Goal: Contribute content

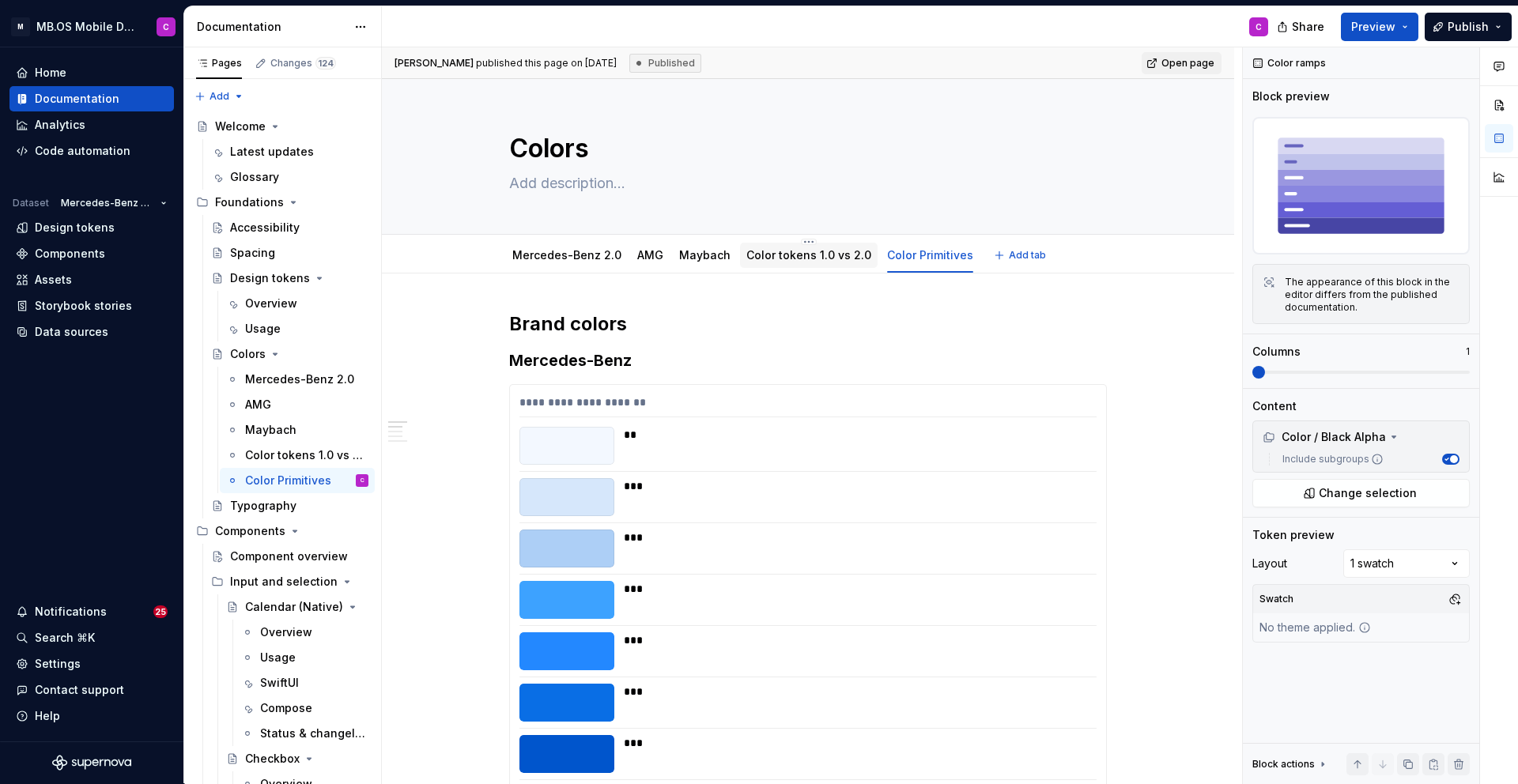
click at [802, 259] on link "Color tokens 1.0 vs 2.0" at bounding box center [809, 255] width 125 height 14
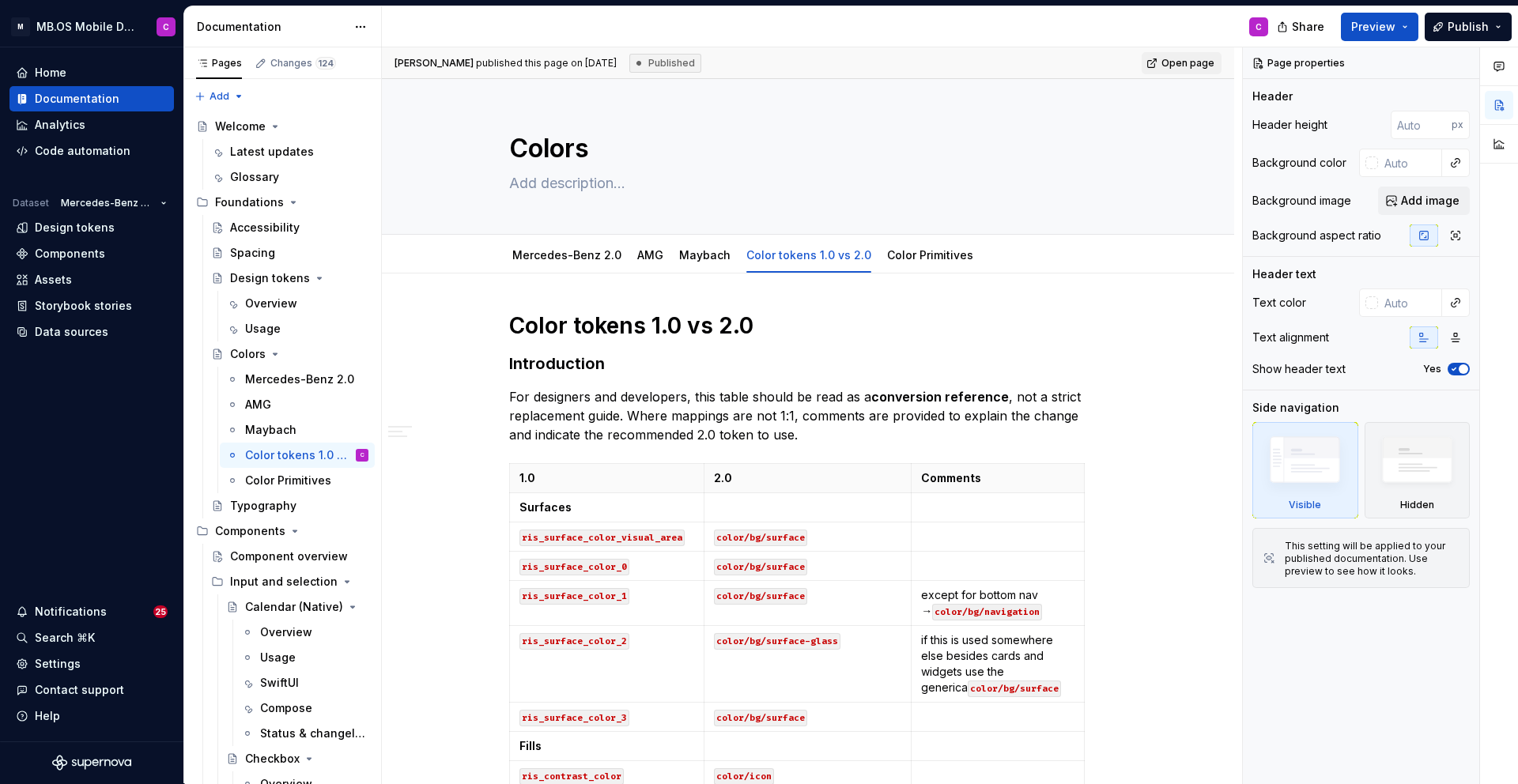
scroll to position [478, 0]
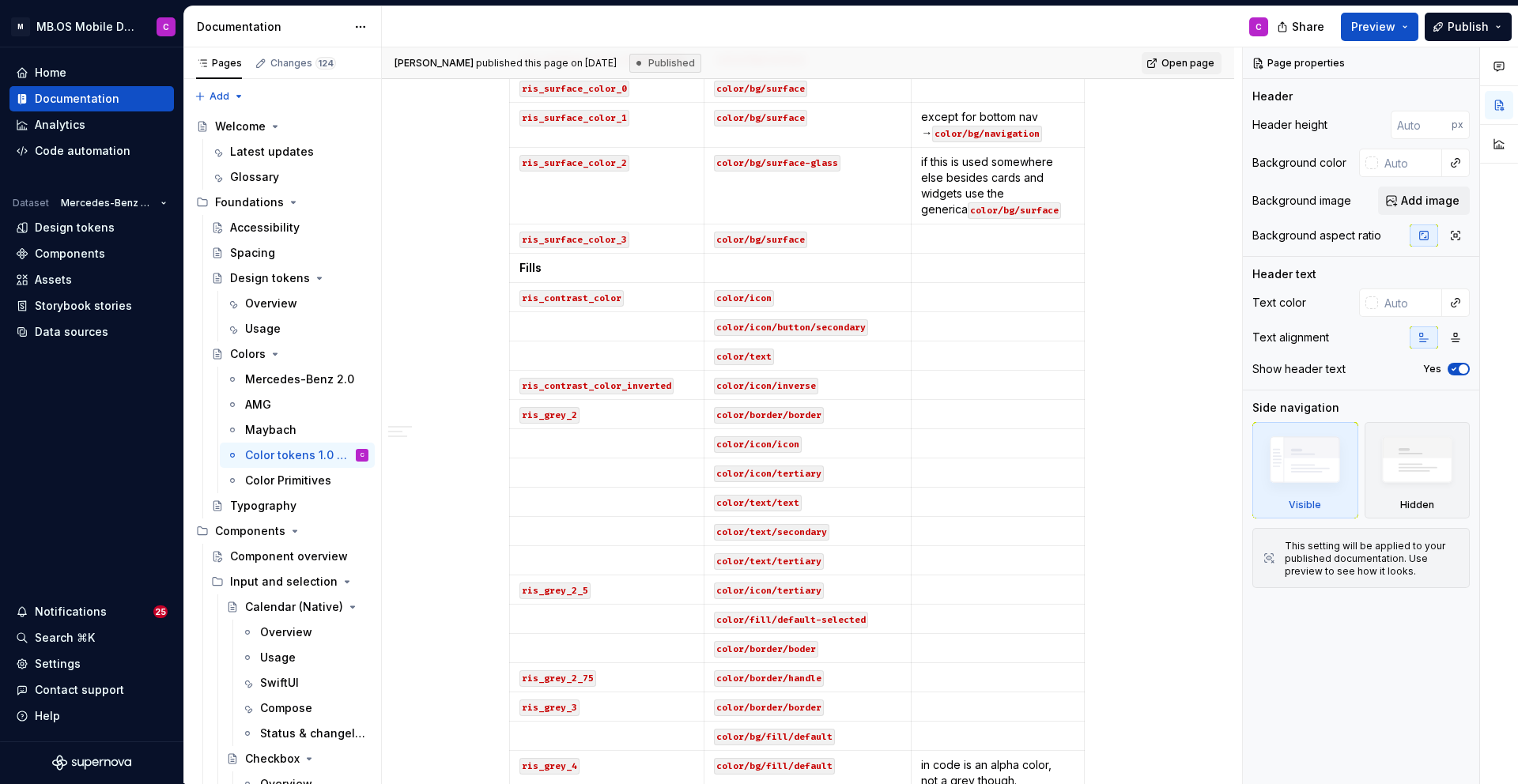
type textarea "*"
click at [847, 679] on p "color/border/handle" at bounding box center [807, 678] width 188 height 16
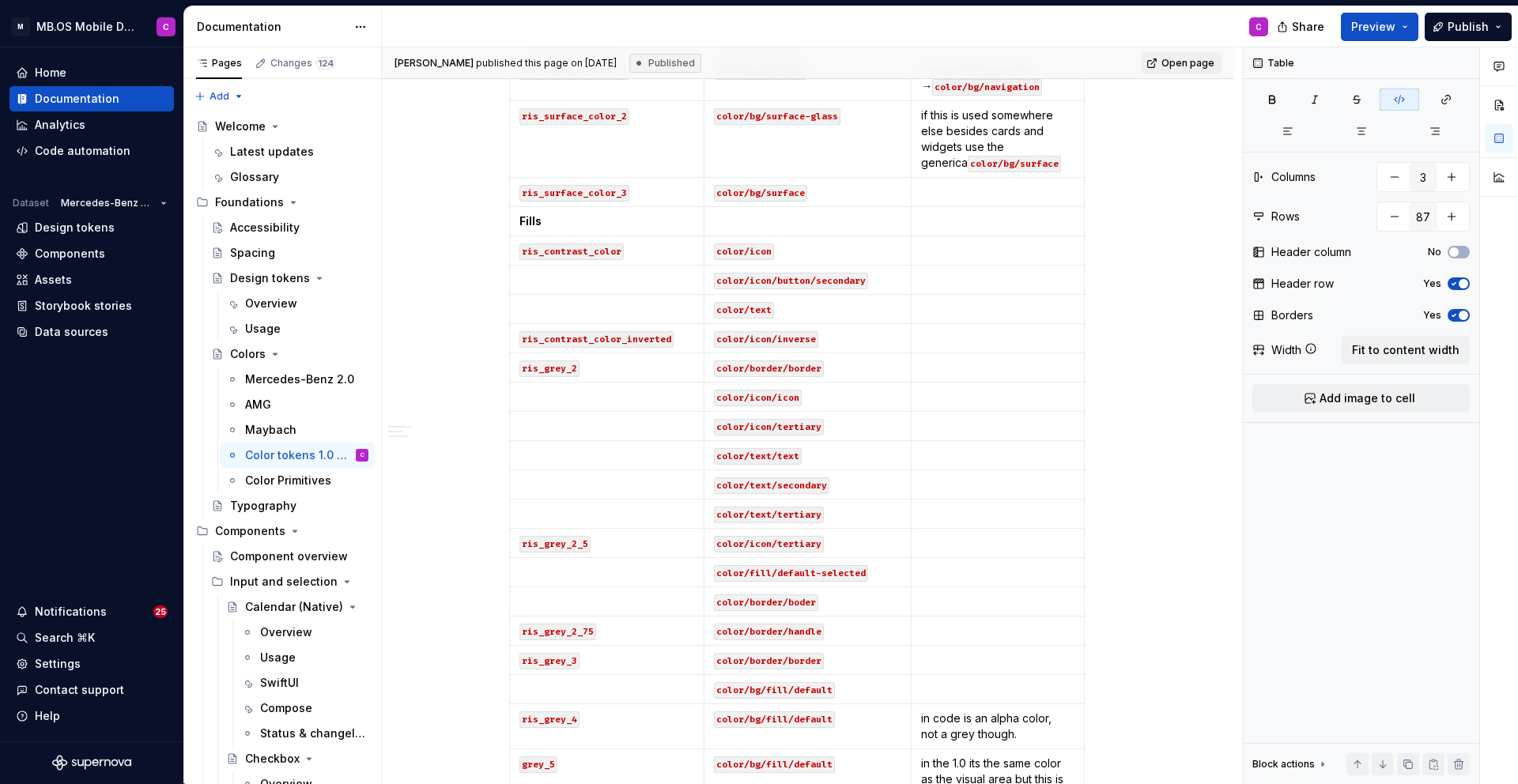
scroll to position [529, 0]
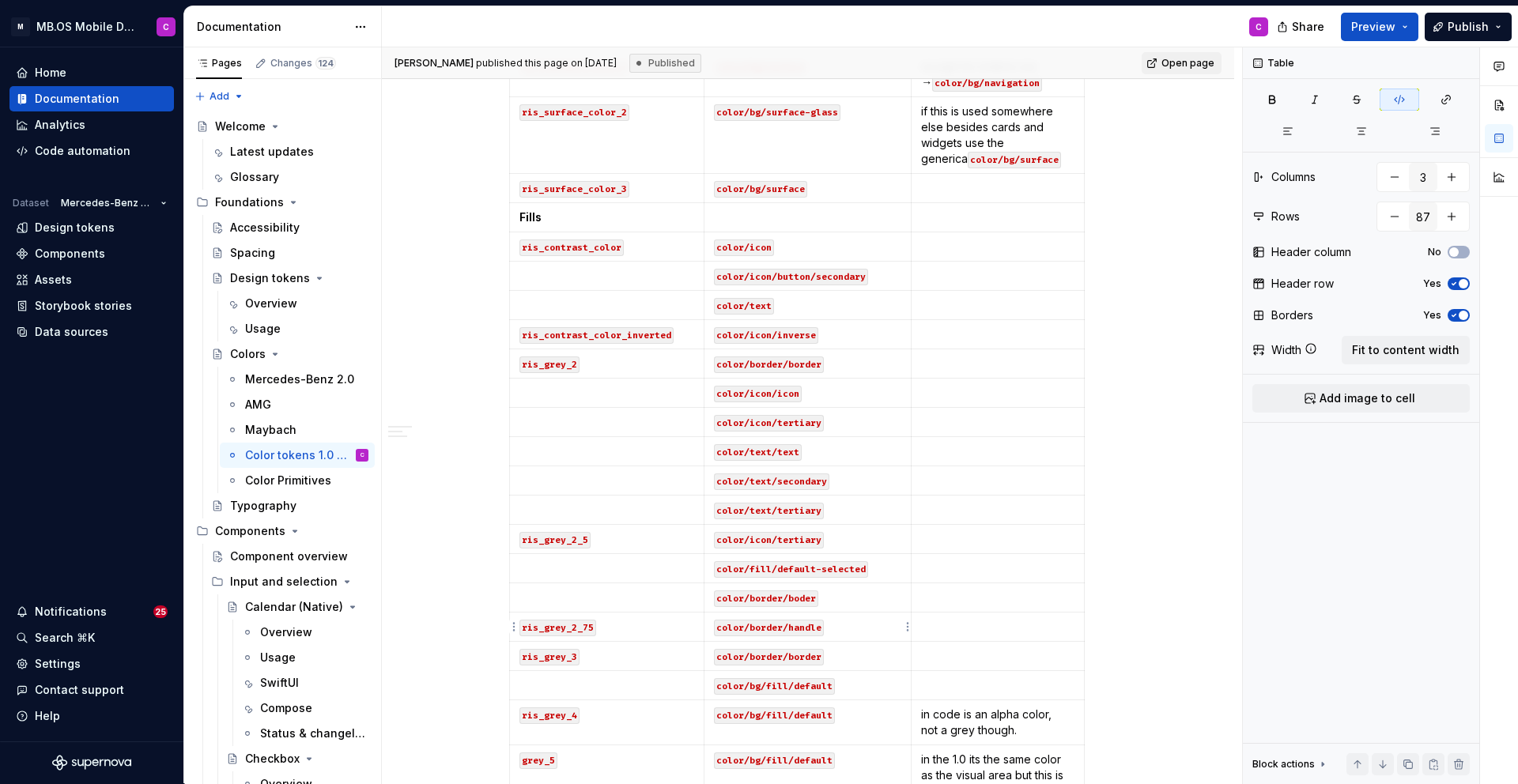
click at [842, 631] on p "color/border/handle" at bounding box center [807, 627] width 188 height 16
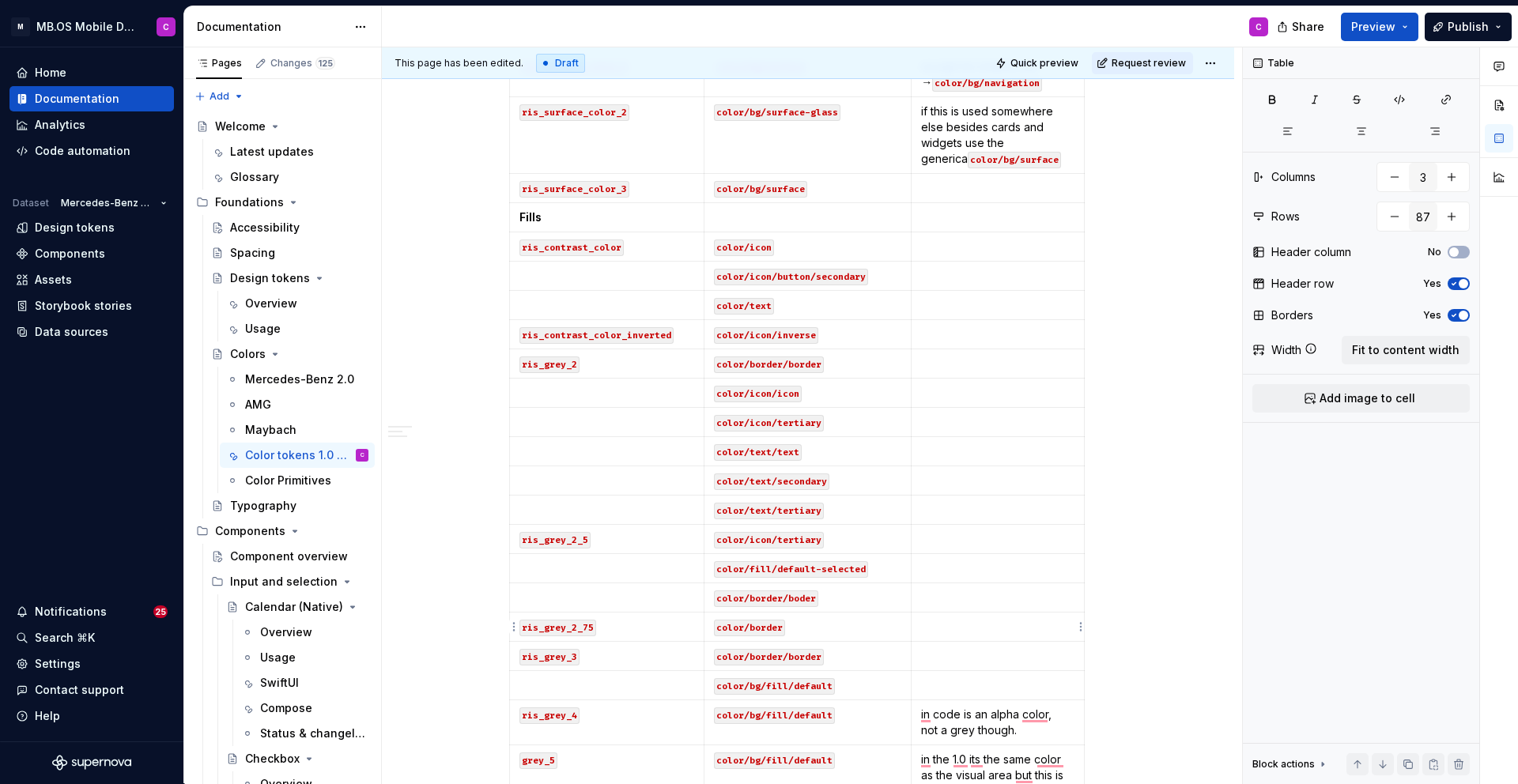
click at [950, 635] on td "To enrich screen reader interactions, please activate Accessibility in Grammarl…" at bounding box center [998, 627] width 173 height 30
click at [803, 599] on code "color/border/boder" at bounding box center [766, 599] width 105 height 17
click at [833, 619] on p "color/border" at bounding box center [807, 627] width 188 height 16
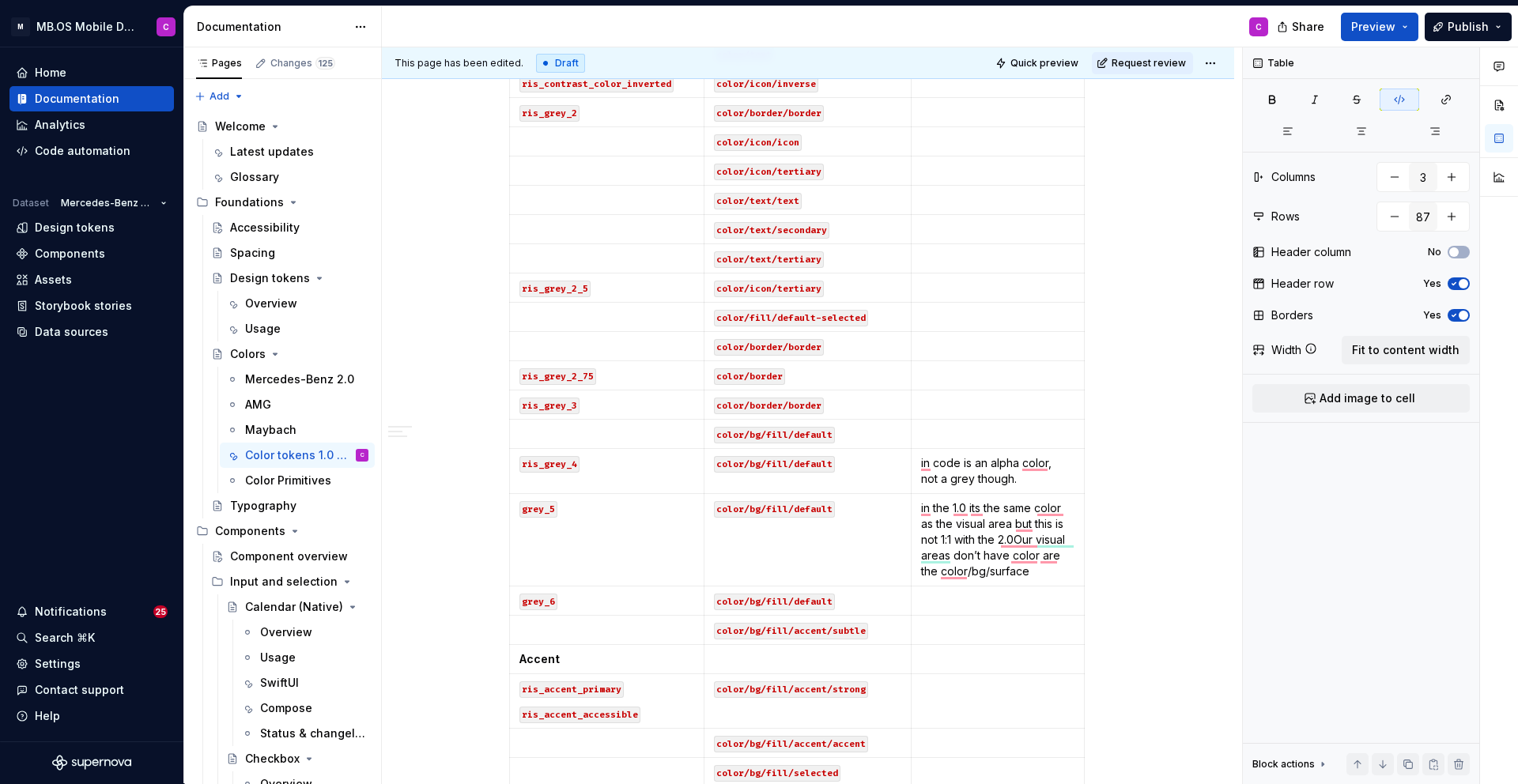
scroll to position [802, 0]
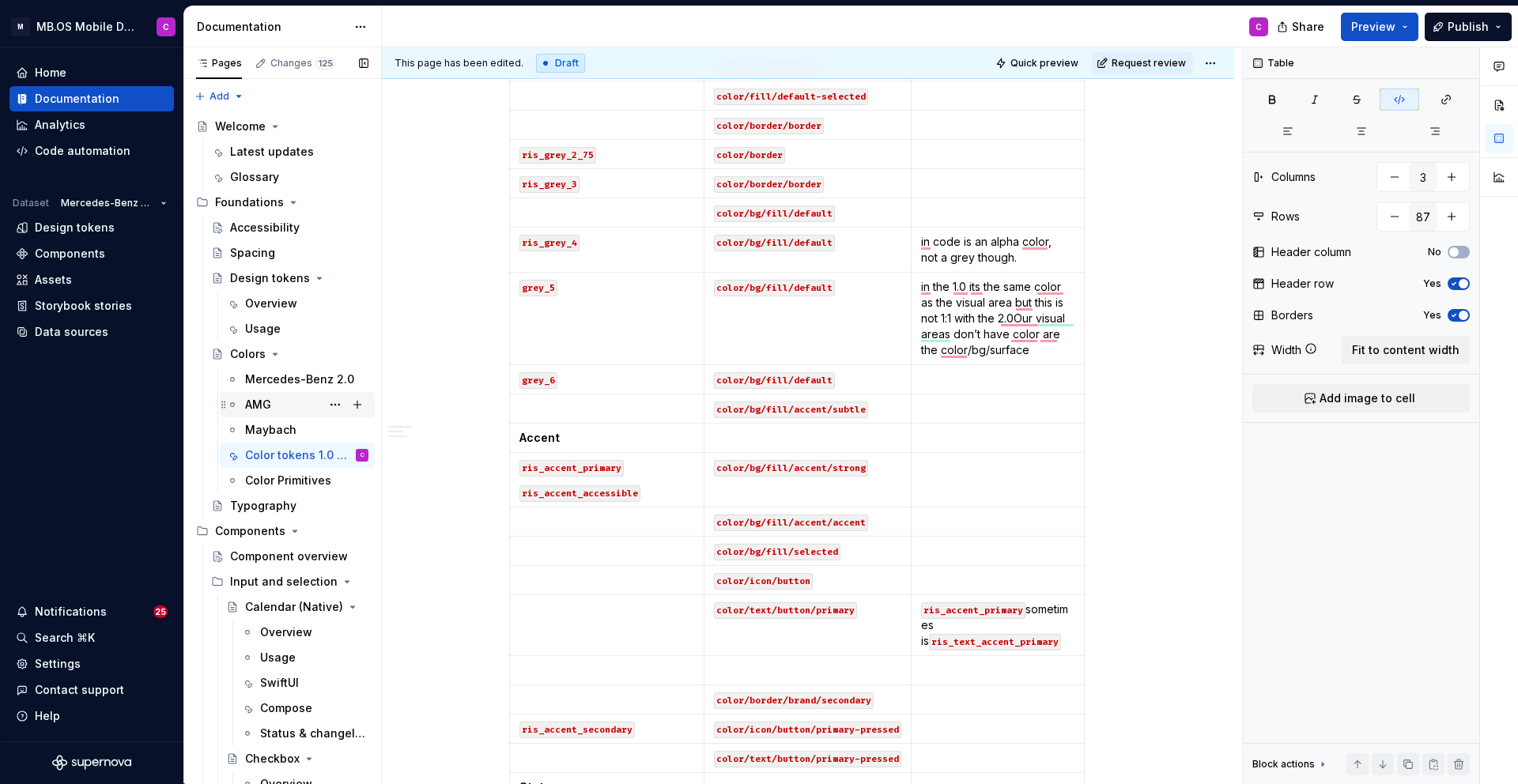
click at [286, 480] on div "Color Primitives" at bounding box center [289, 480] width 86 height 16
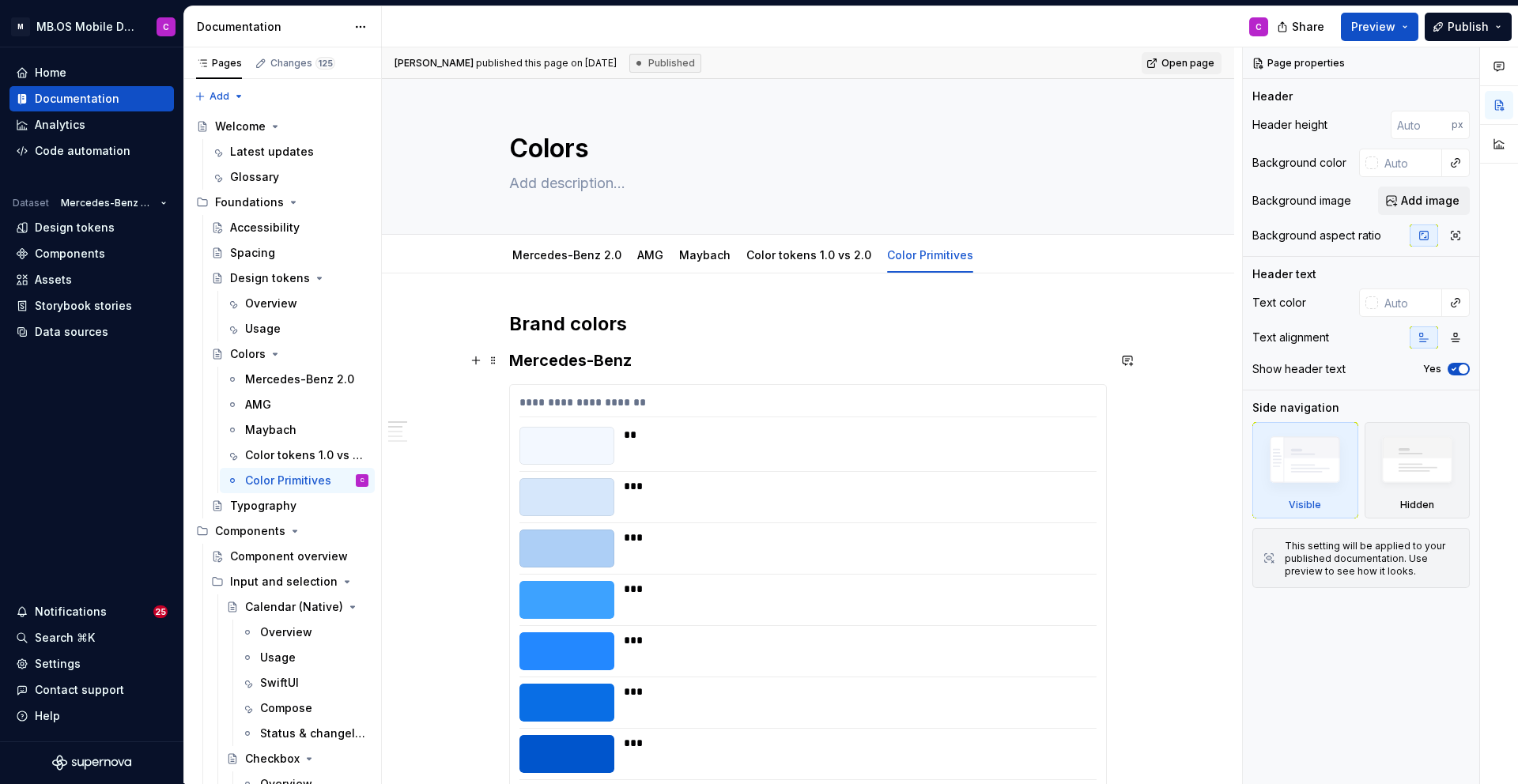
click at [811, 459] on div "**" at bounding box center [855, 445] width 464 height 38
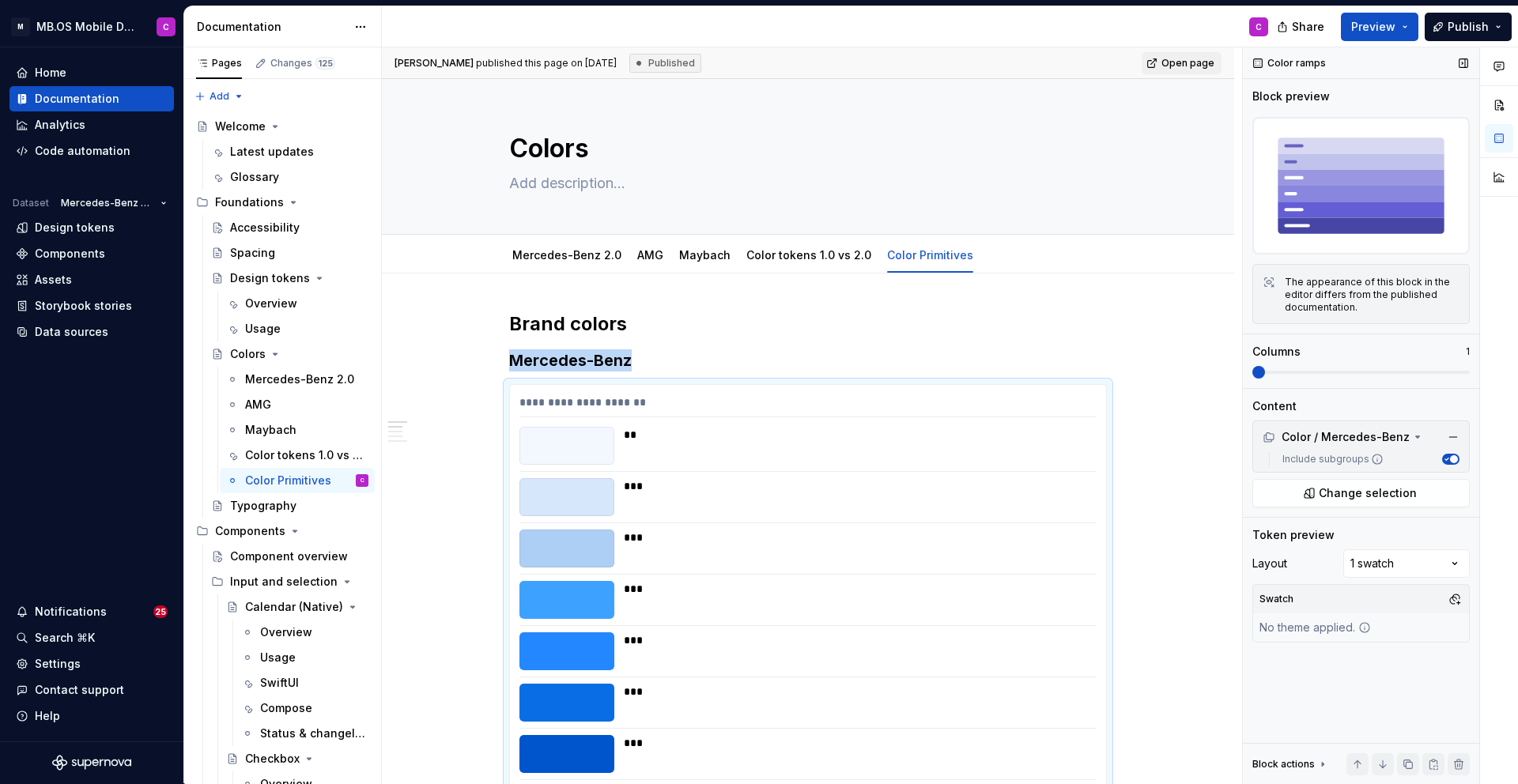
click at [1265, 379] on span at bounding box center [1258, 372] width 13 height 13
click at [1345, 367] on span at bounding box center [1361, 372] width 217 height 13
click at [1265, 372] on span at bounding box center [1258, 372] width 13 height 13
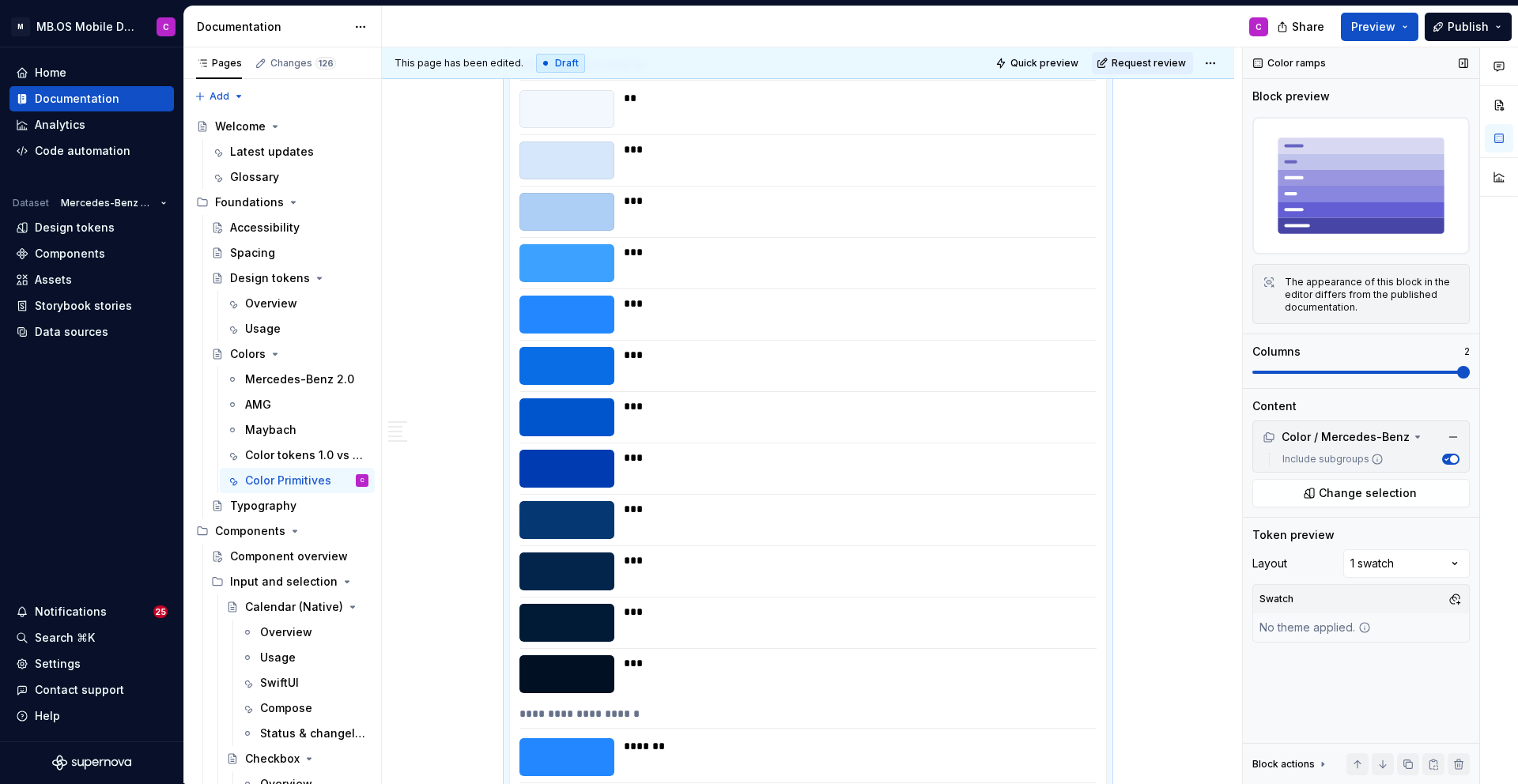
click at [1365, 371] on span at bounding box center [1361, 372] width 217 height 3
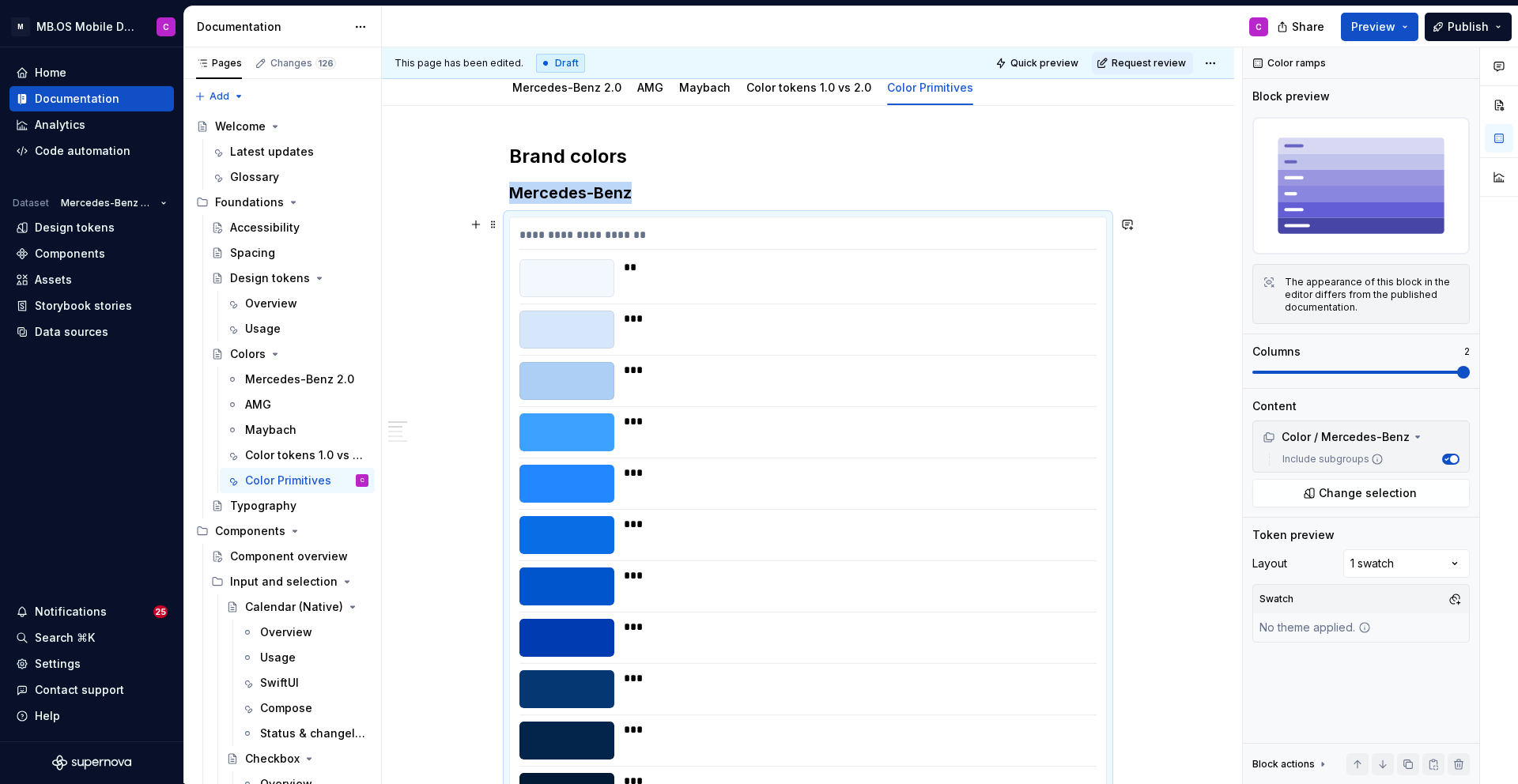
scroll to position [173, 0]
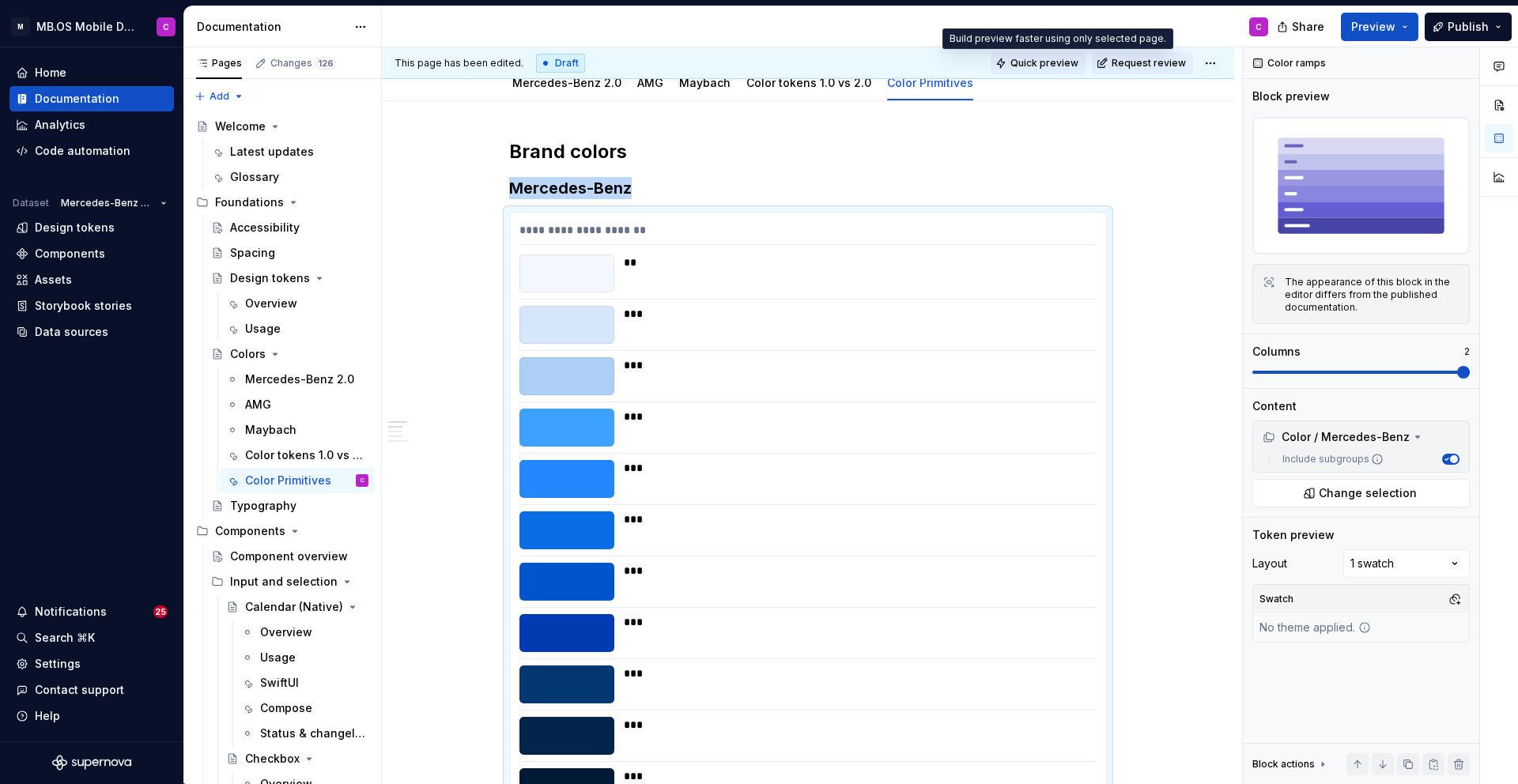
click at [1061, 63] on span "Quick preview" at bounding box center [1044, 63] width 68 height 13
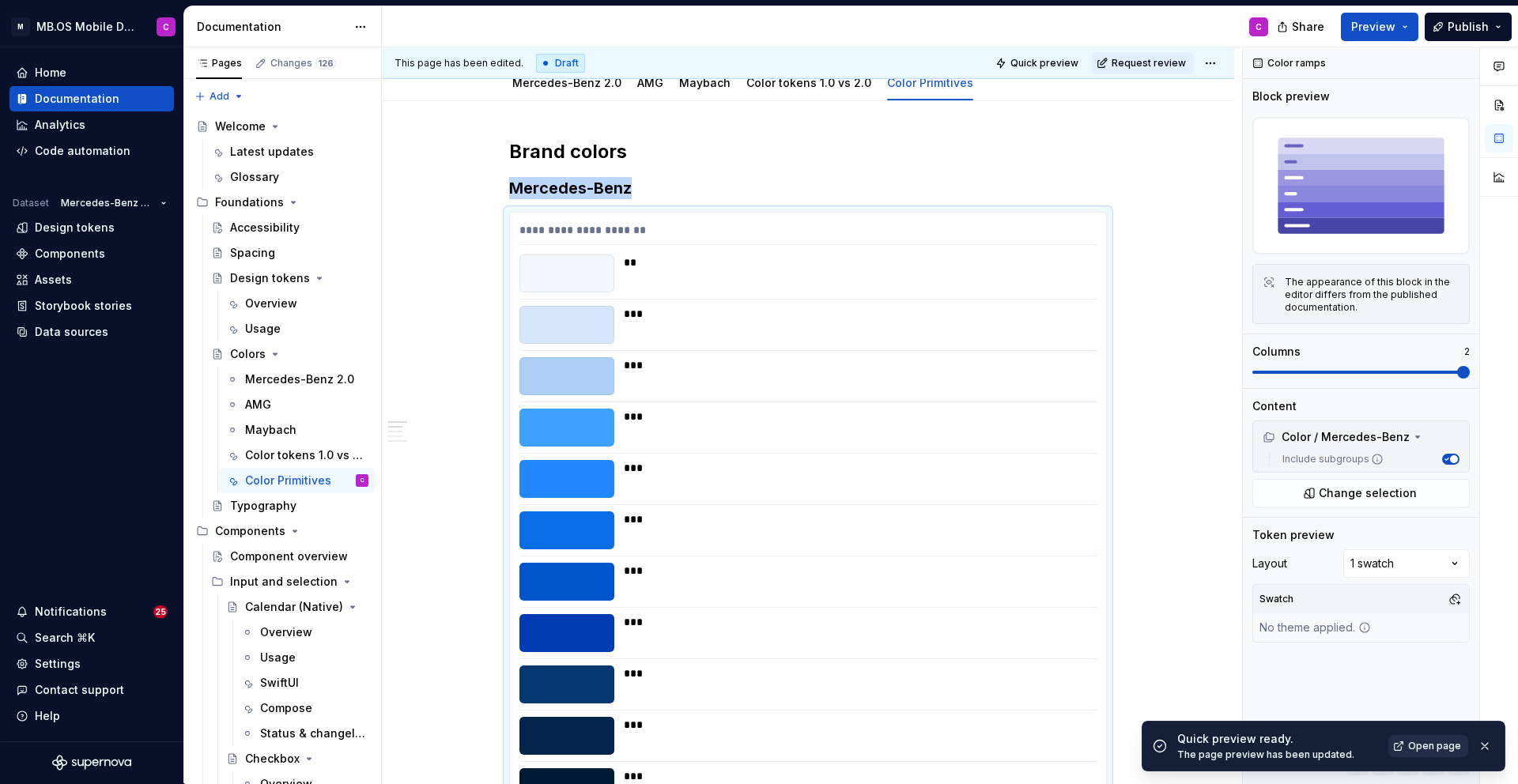
click at [1446, 753] on link "Open page" at bounding box center [1428, 746] width 80 height 22
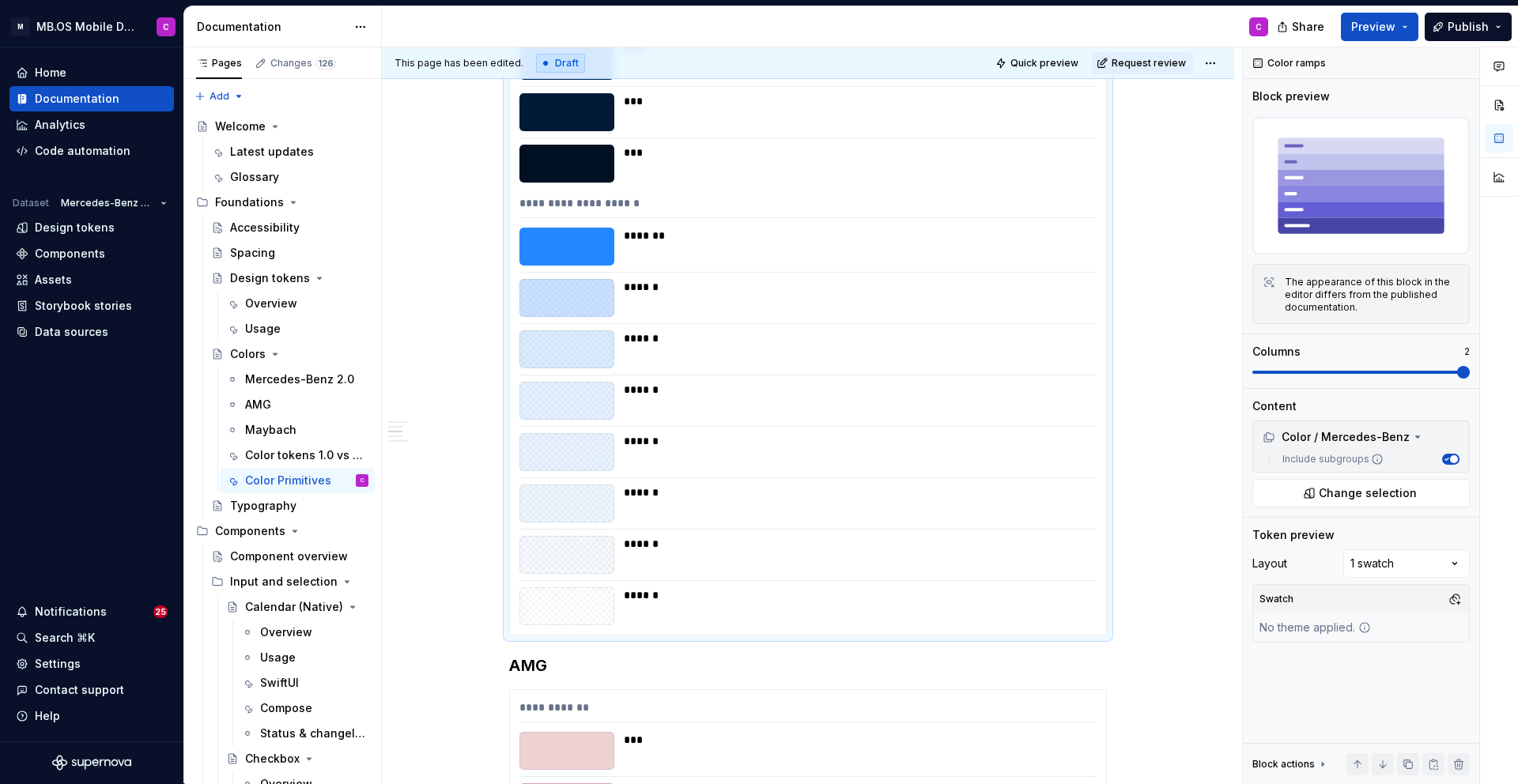
scroll to position [878, 0]
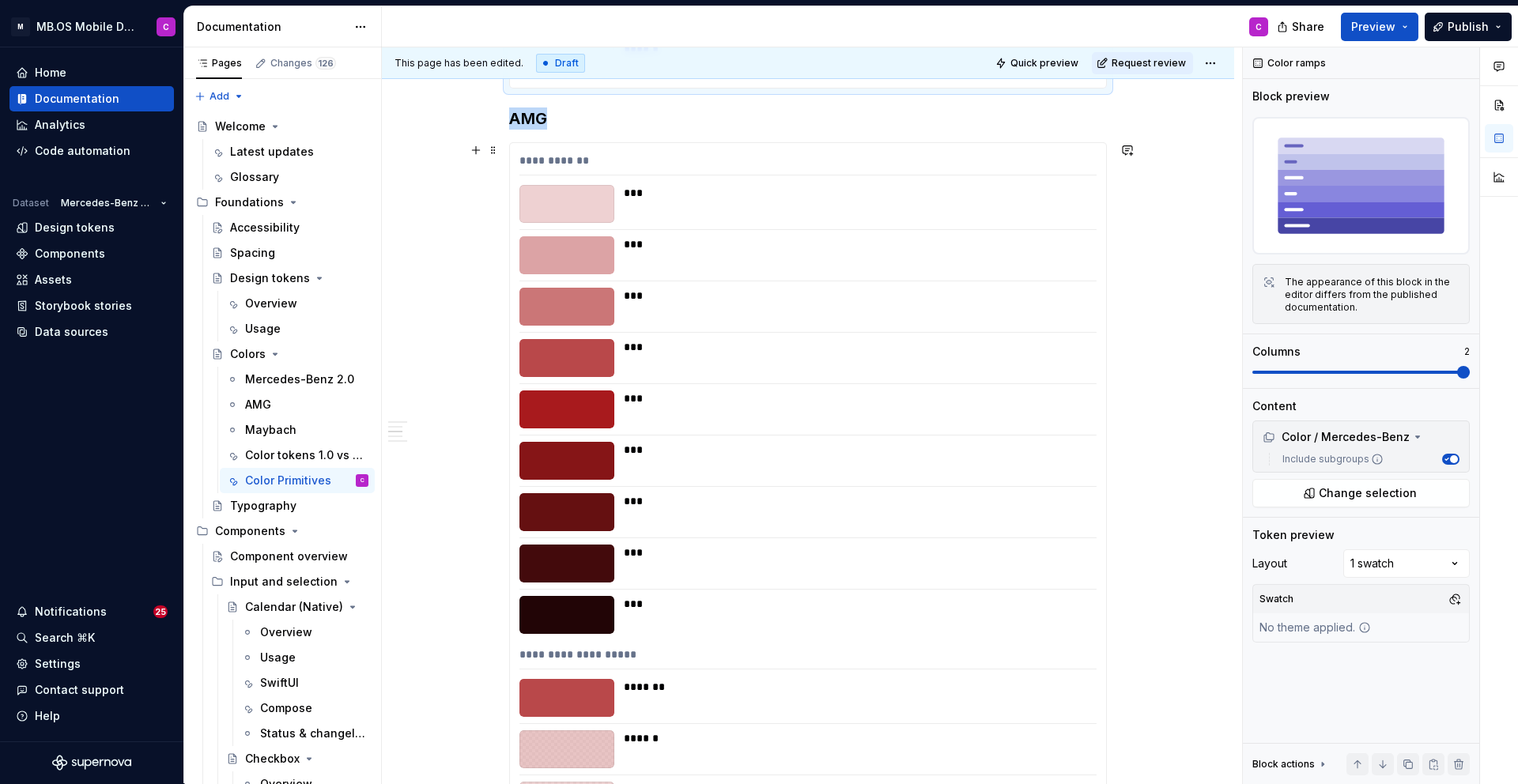
click at [919, 391] on div "***" at bounding box center [855, 399] width 464 height 16
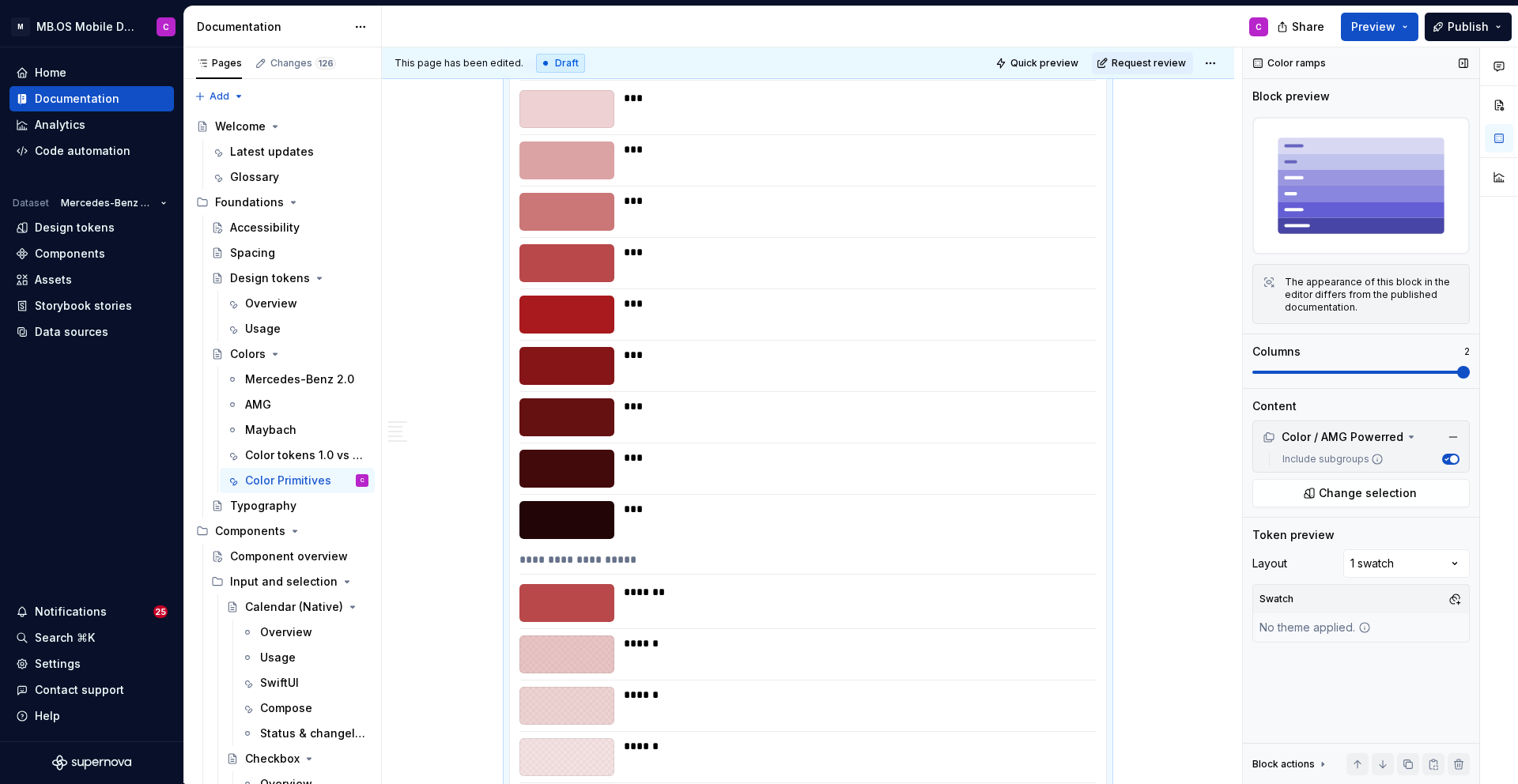
click at [1469, 379] on span at bounding box center [1464, 372] width 13 height 13
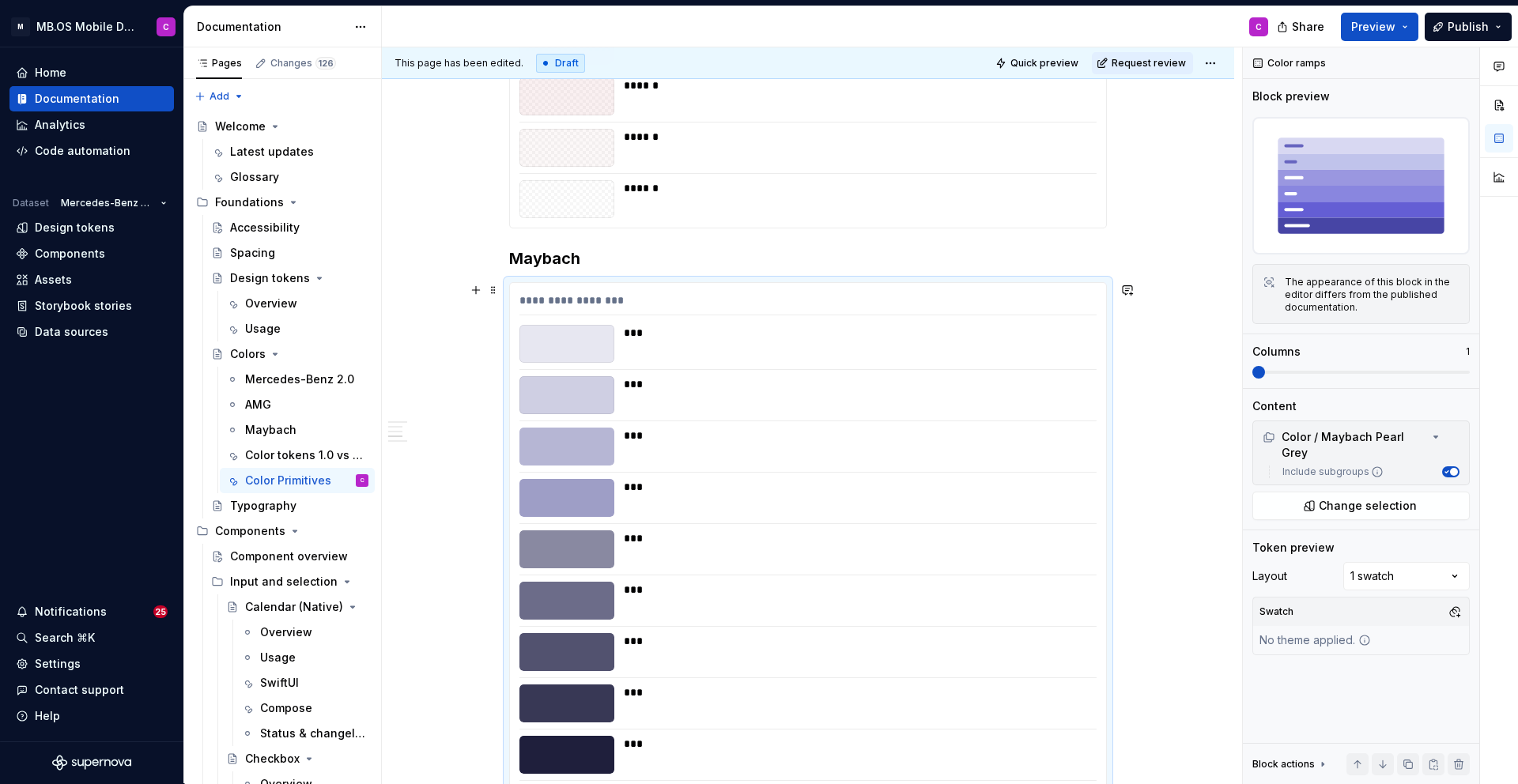
click at [893, 437] on div "***" at bounding box center [855, 436] width 464 height 16
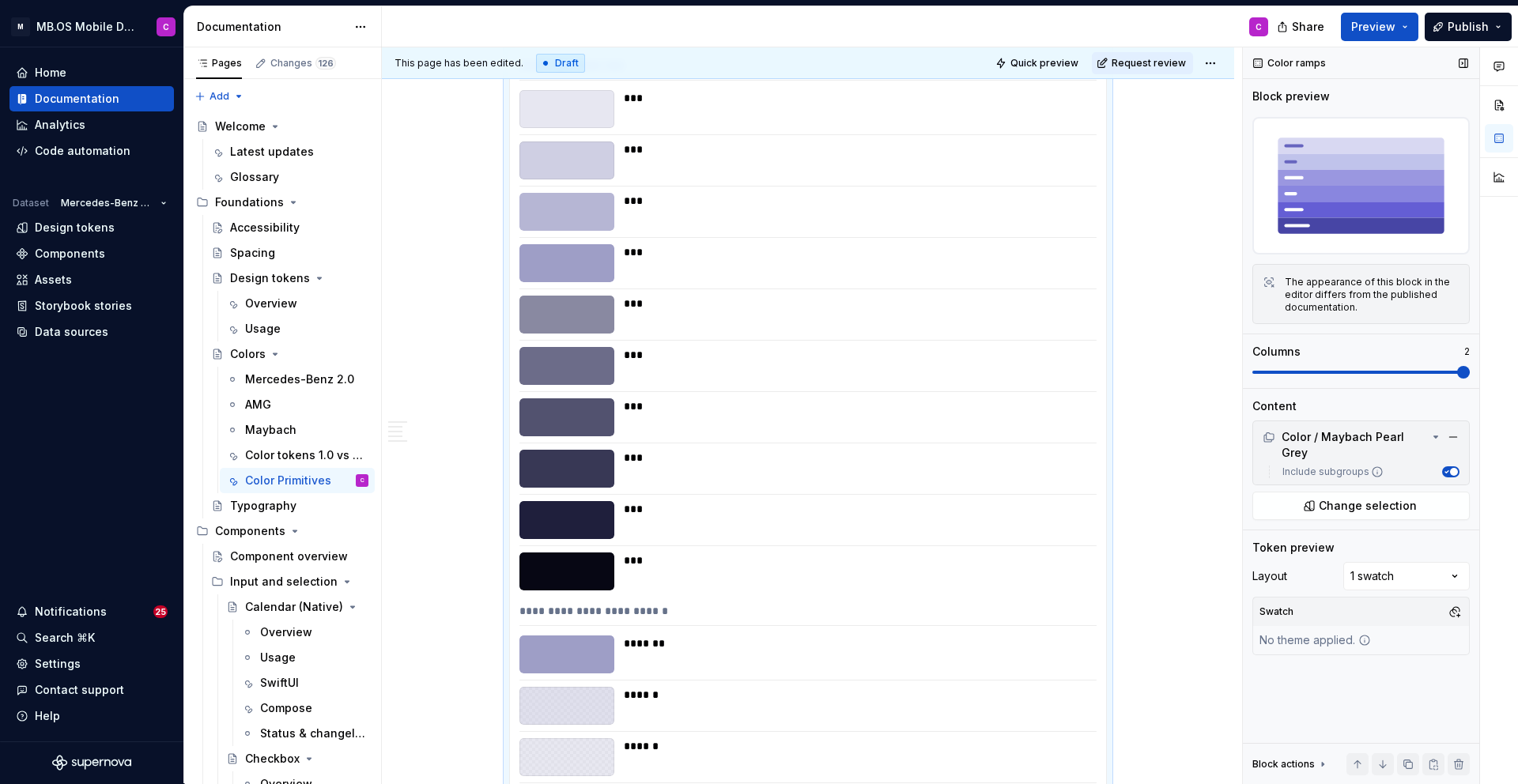
click at [1457, 379] on span at bounding box center [1464, 372] width 13 height 13
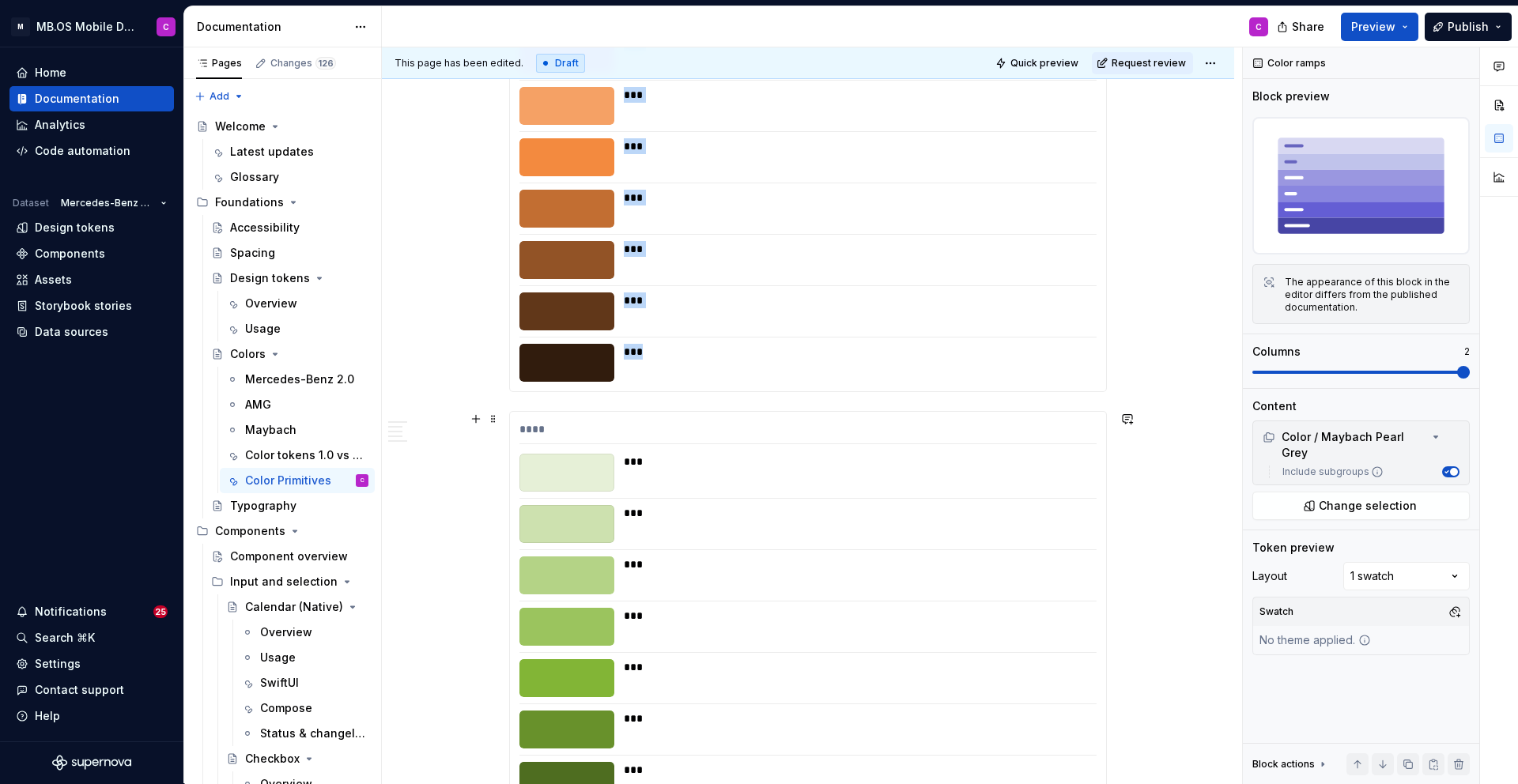
click at [861, 464] on div "***" at bounding box center [855, 462] width 464 height 16
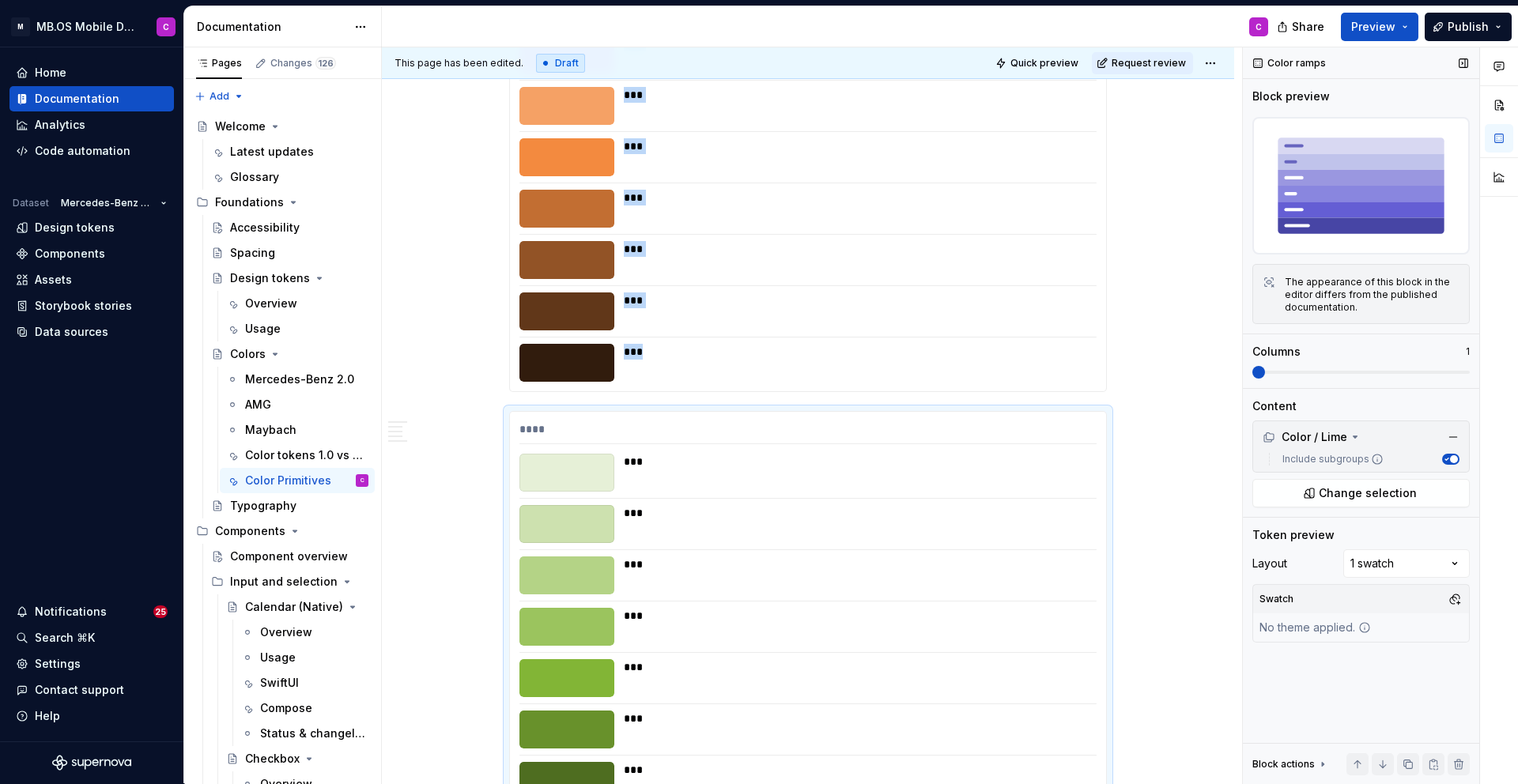
click at [1265, 376] on span at bounding box center [1258, 372] width 13 height 13
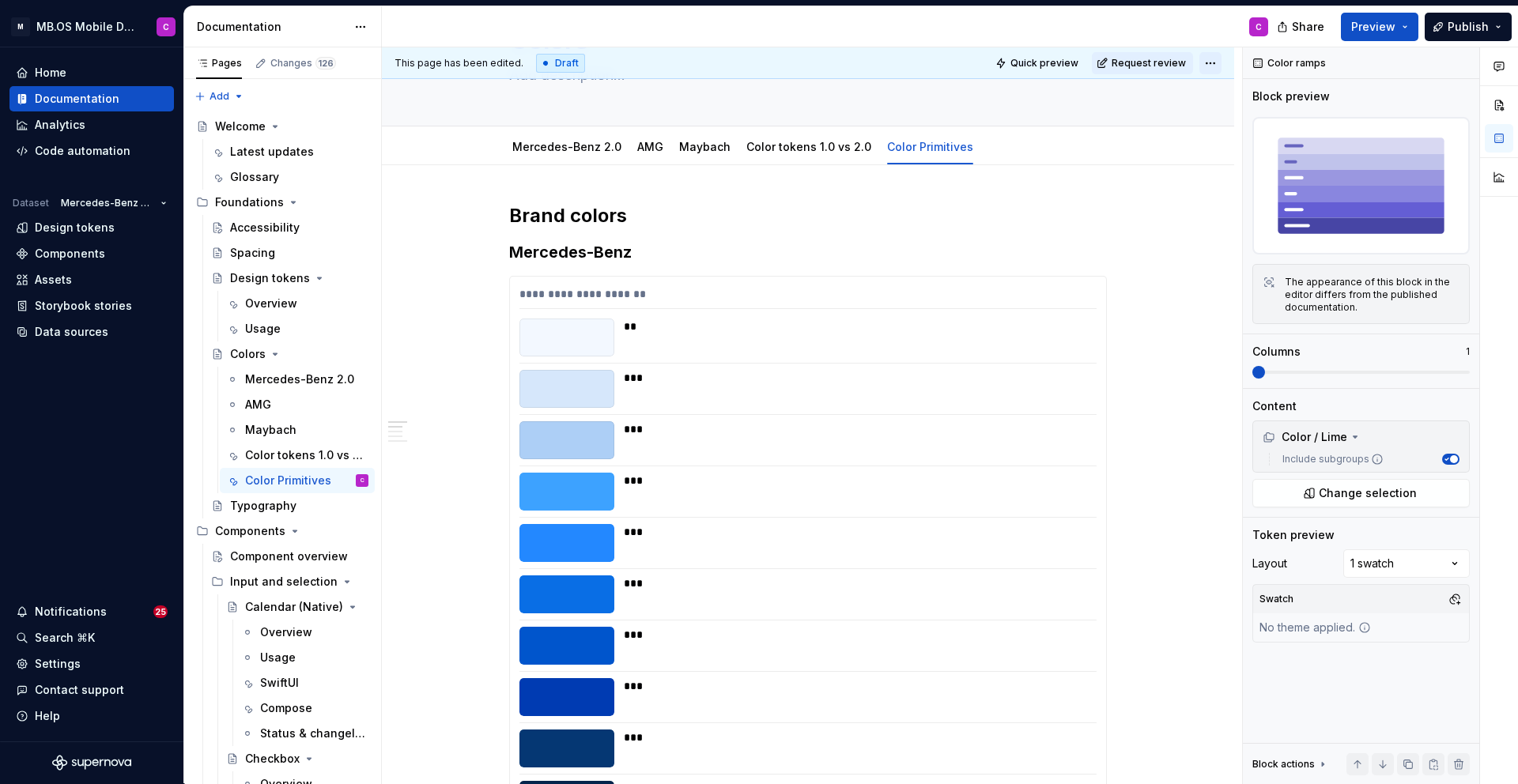
click at [1221, 66] on html "M MB.OS Mobile Design System C Home Documentation Analytics Code automation Dat…" at bounding box center [759, 392] width 1518 height 784
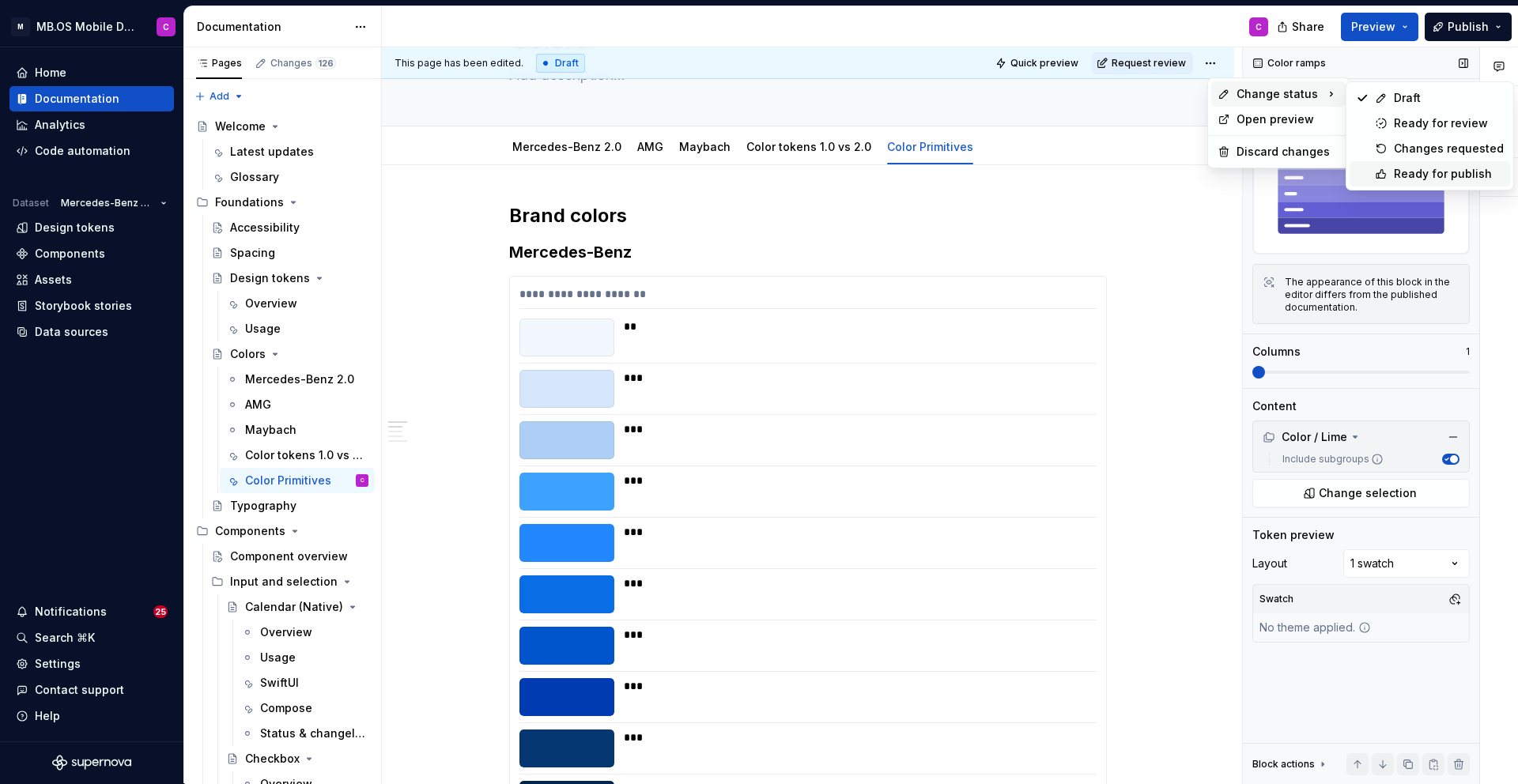
click at [1399, 176] on div "Ready for publish" at bounding box center [1448, 174] width 110 height 16
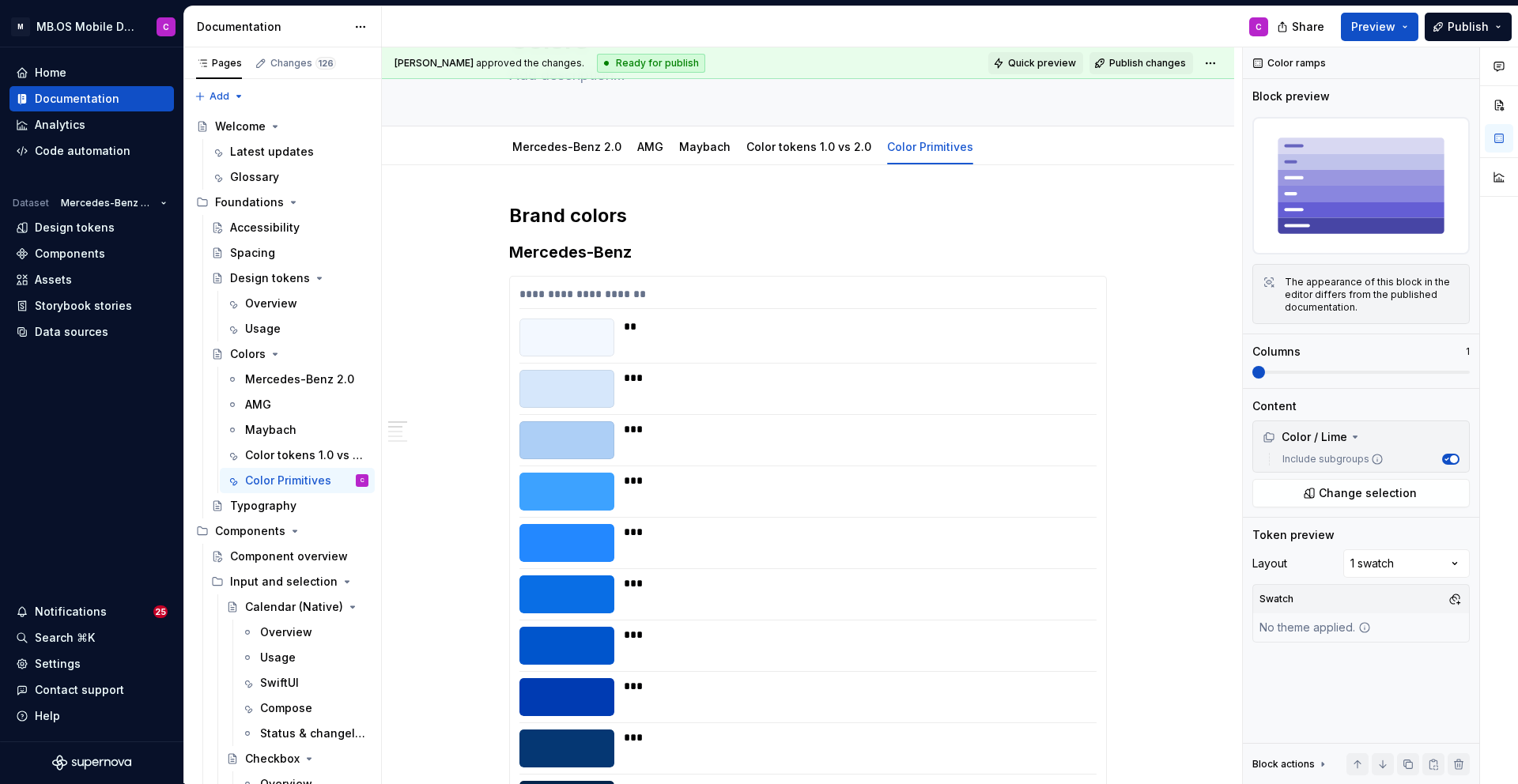
scroll to position [0, 0]
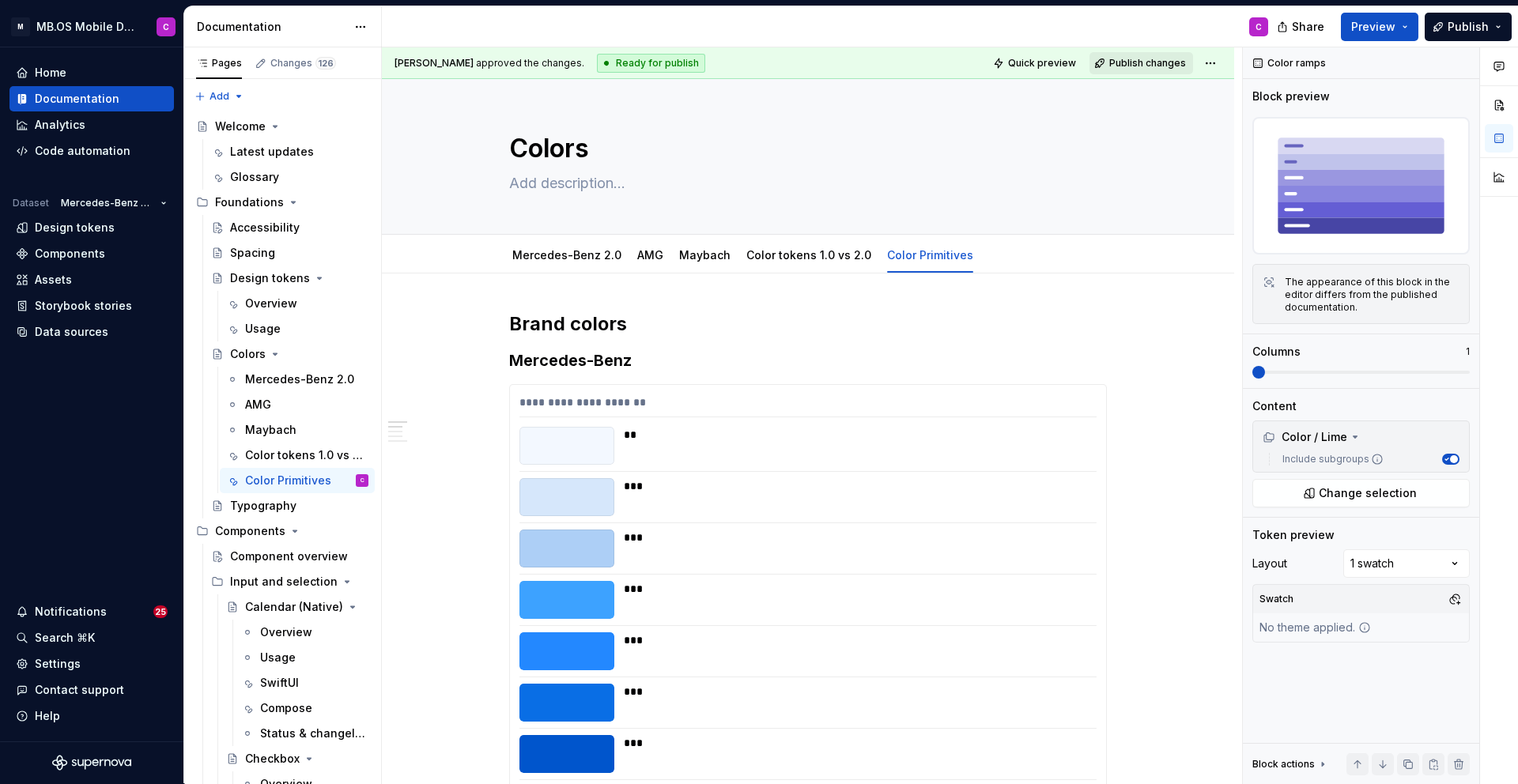
click at [1126, 58] on span "Publish changes" at bounding box center [1147, 63] width 77 height 13
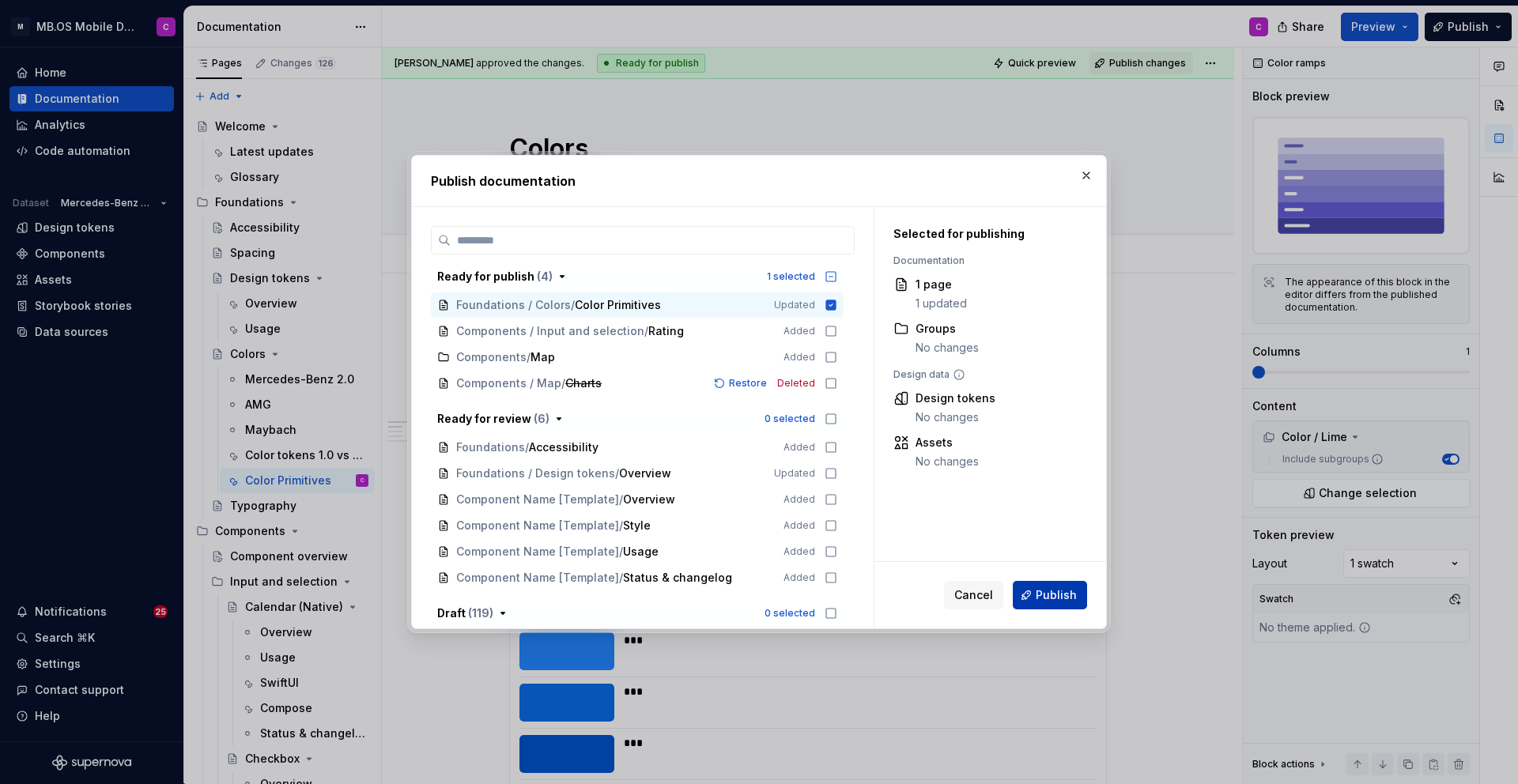
click at [1045, 601] on span "Publish" at bounding box center [1055, 595] width 41 height 16
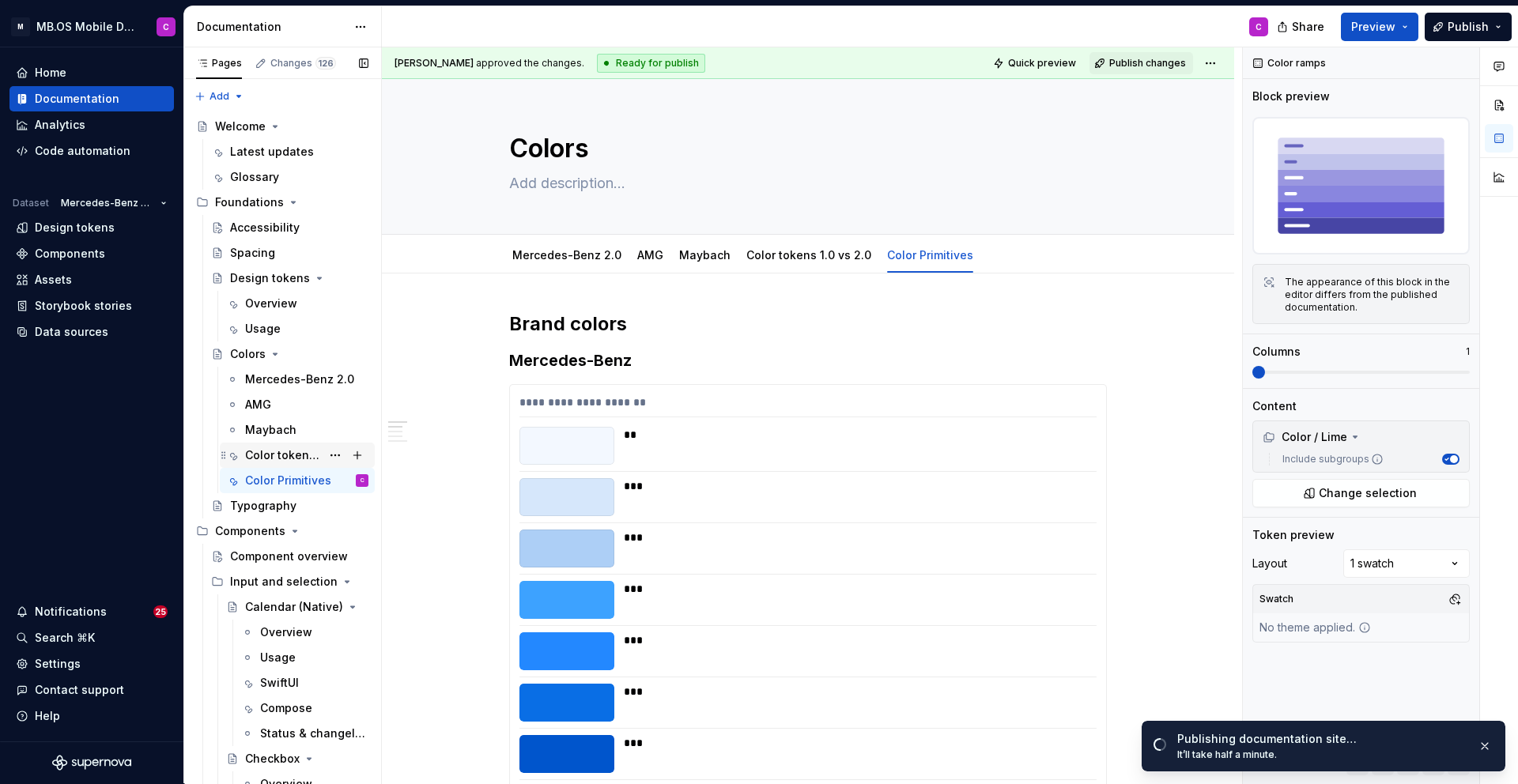
click at [293, 449] on div "Color tokens 1.0 vs 2.0" at bounding box center [283, 456] width 76 height 16
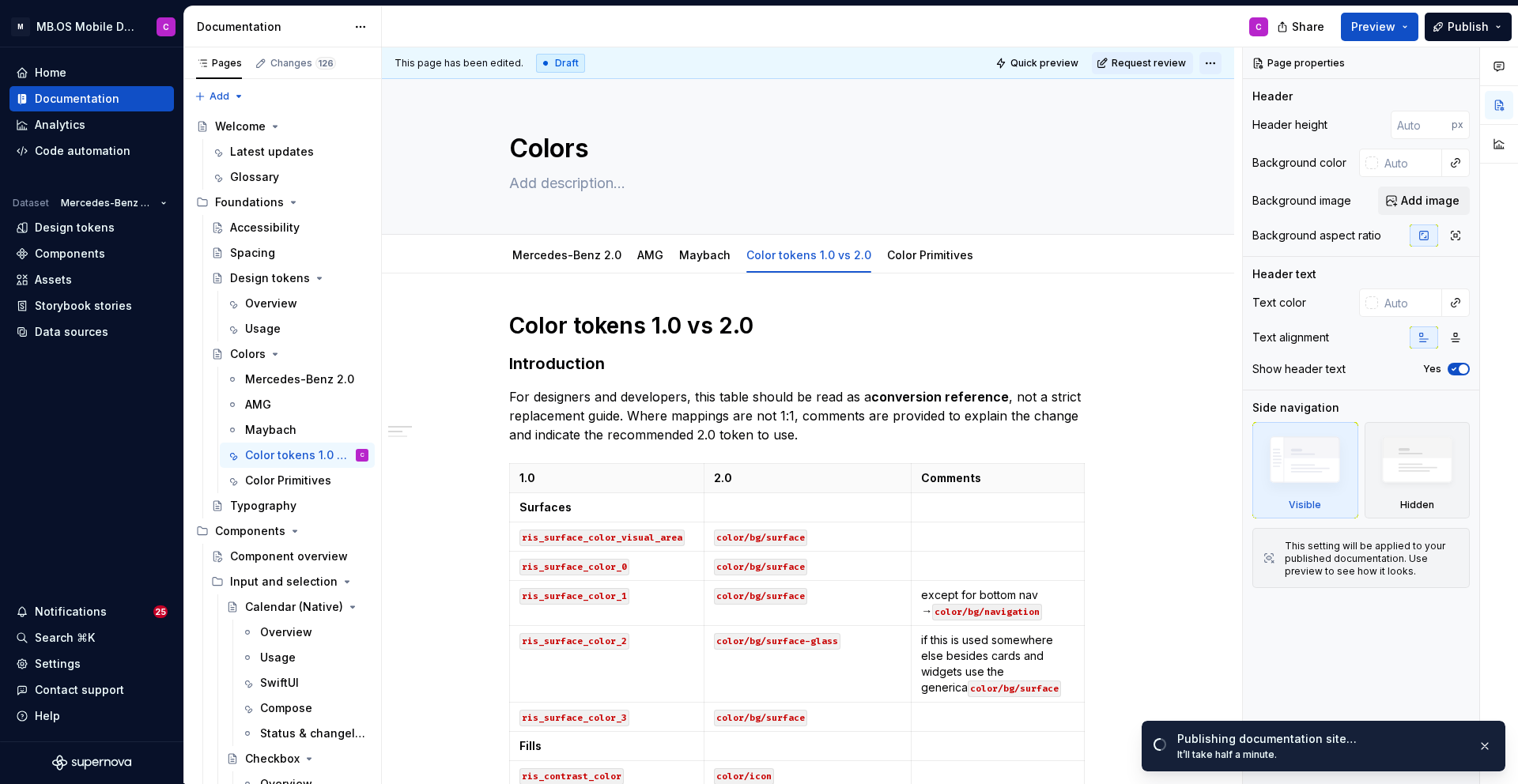
click at [1219, 61] on html "M MB.OS Mobile Design System C Home Documentation Analytics Code automation Dat…" at bounding box center [759, 392] width 1518 height 784
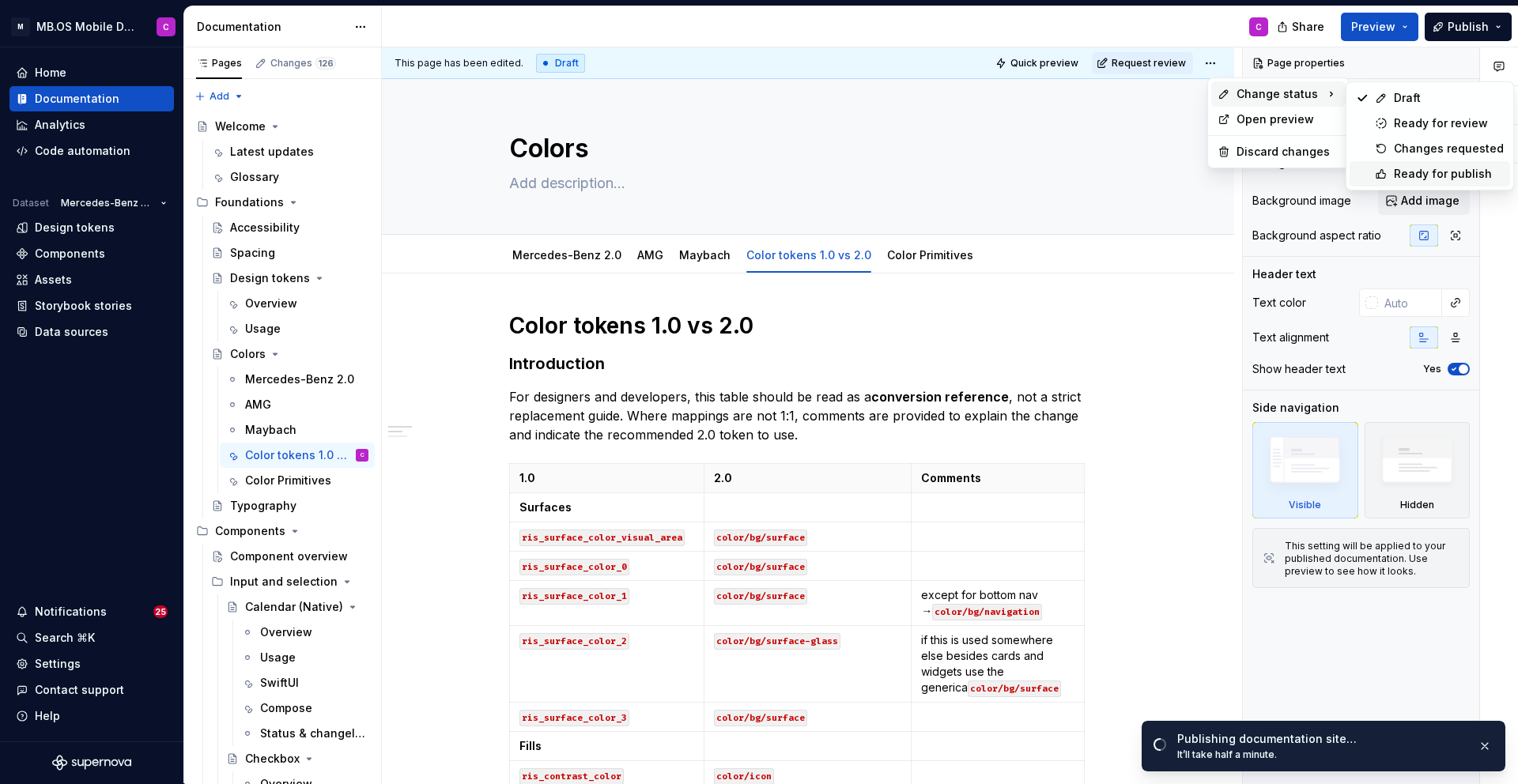
click at [1408, 174] on div "Ready for publish" at bounding box center [1448, 174] width 110 height 16
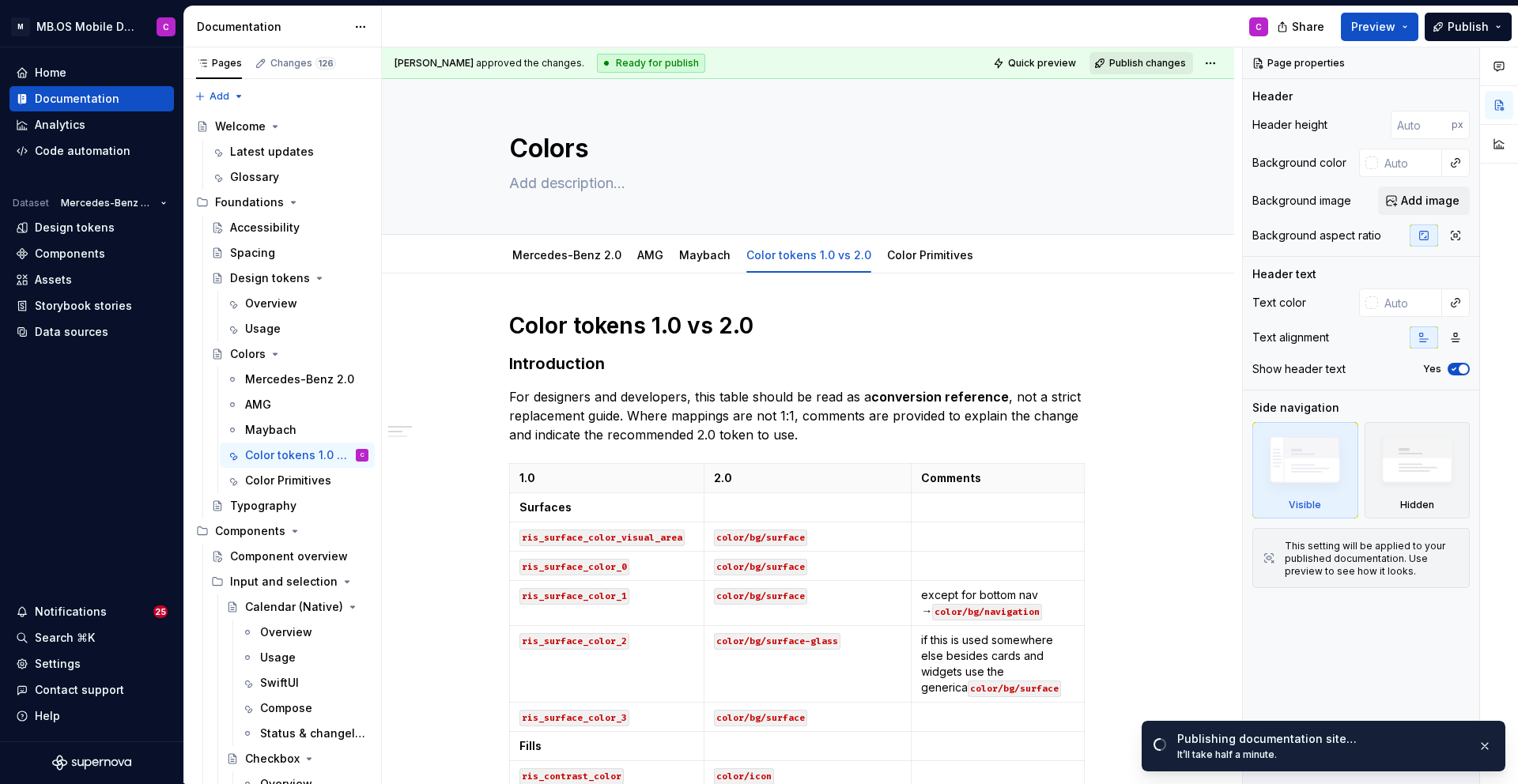
click at [1150, 65] on span "Publish changes" at bounding box center [1147, 63] width 77 height 13
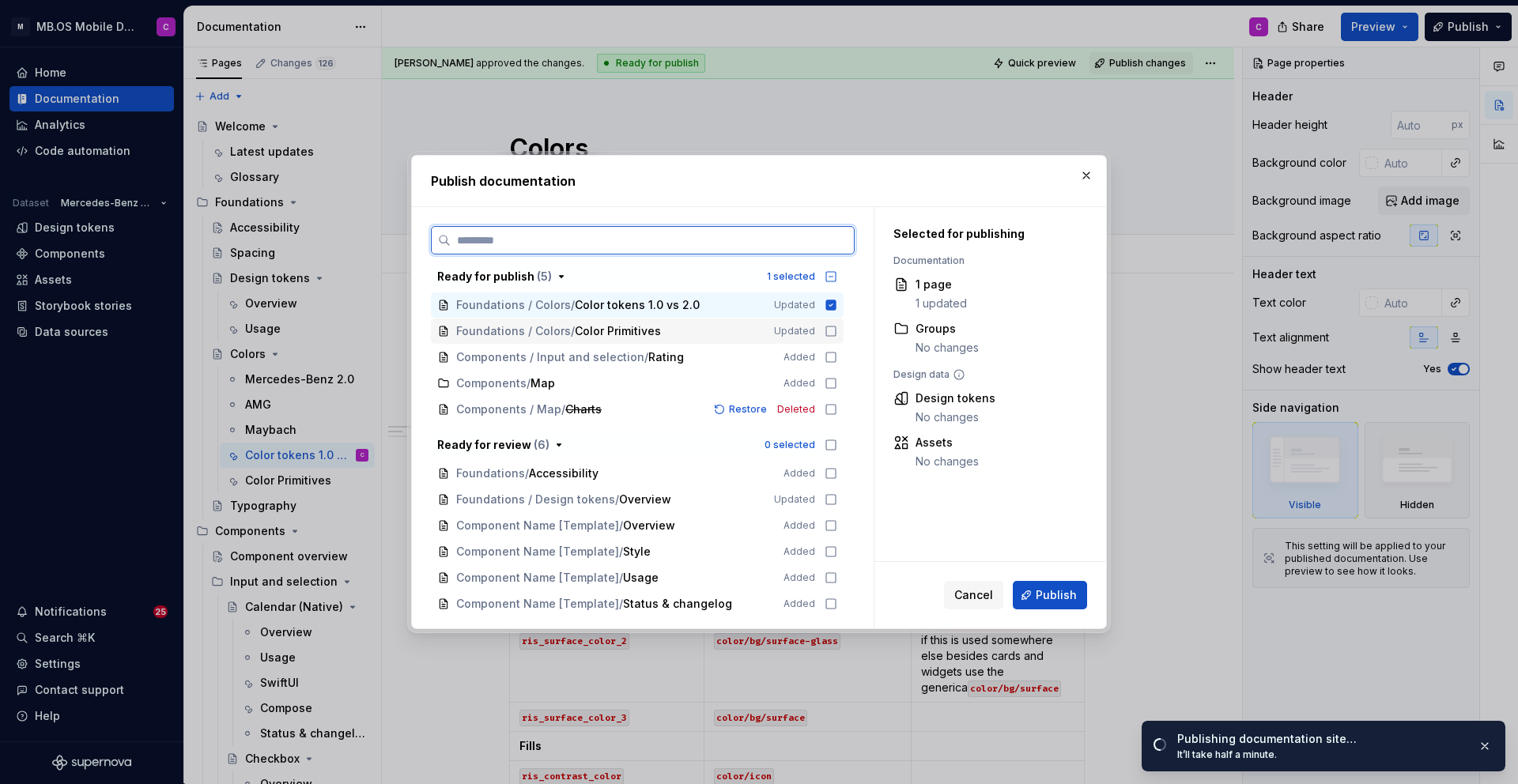
click at [837, 331] on icon at bounding box center [831, 331] width 13 height 13
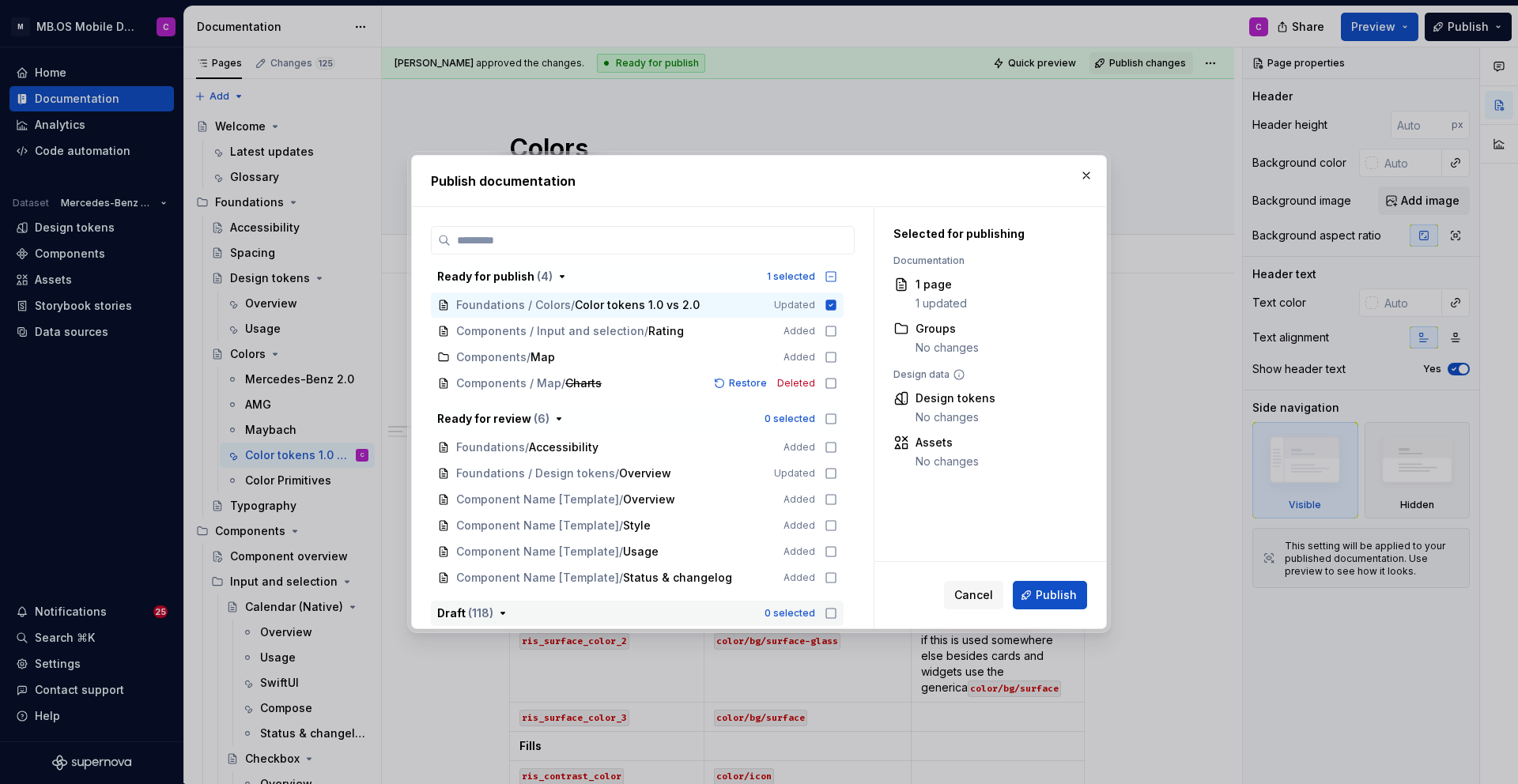
click at [496, 615] on icon "button" at bounding box center [503, 613] width 13 height 13
click at [502, 612] on icon "button" at bounding box center [503, 613] width 2 height 4
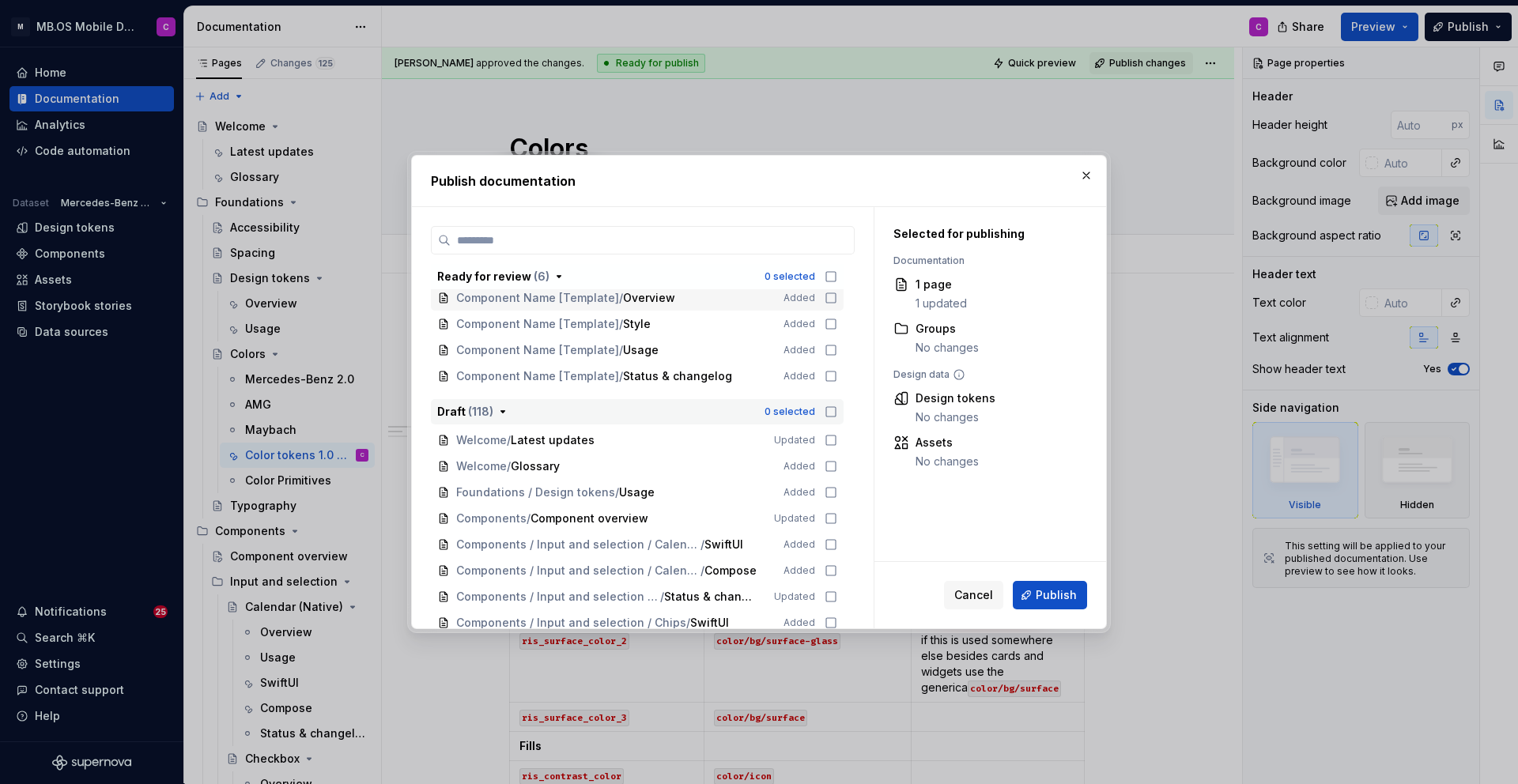
scroll to position [289, 0]
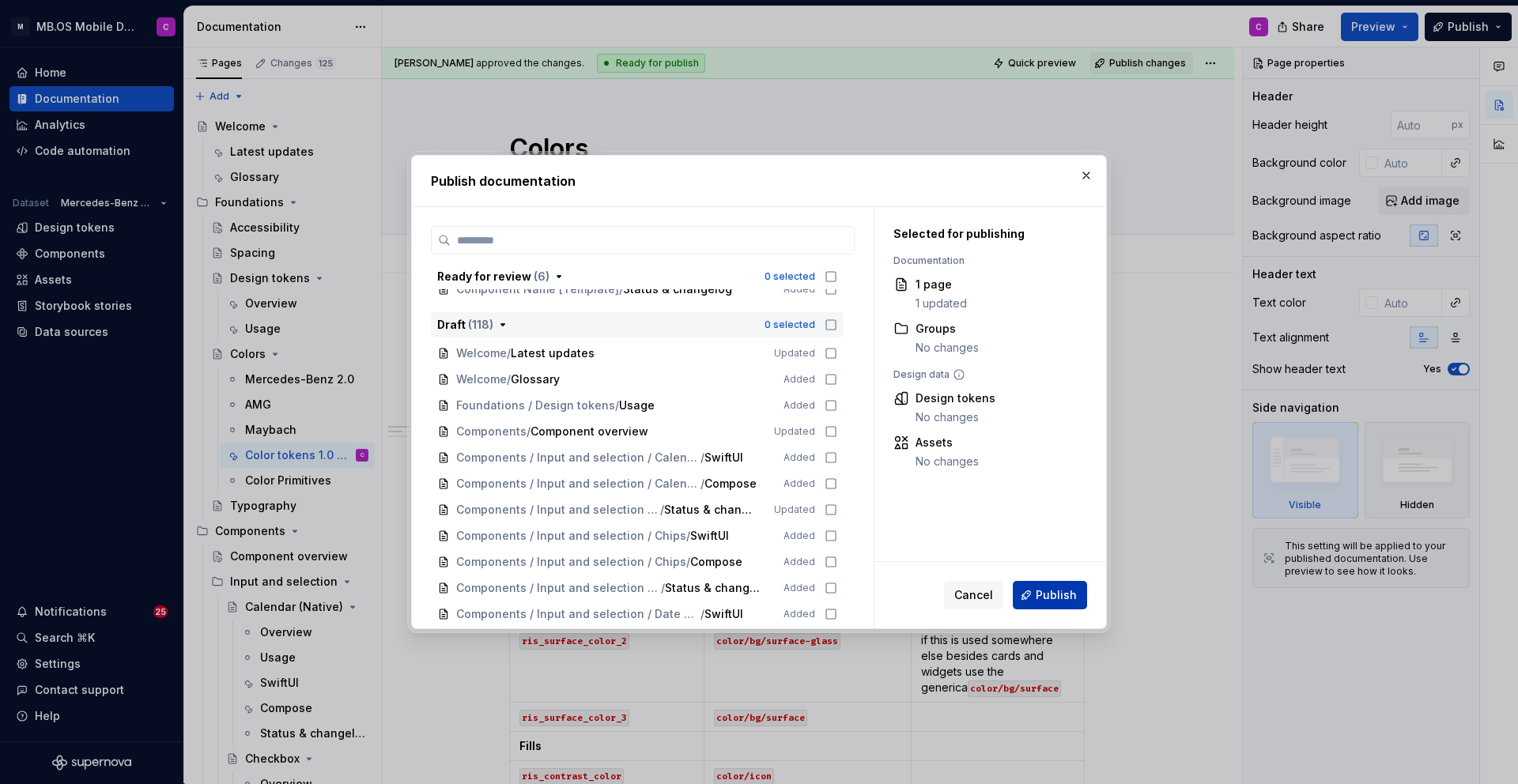
click at [1054, 601] on span "Publish" at bounding box center [1055, 595] width 41 height 16
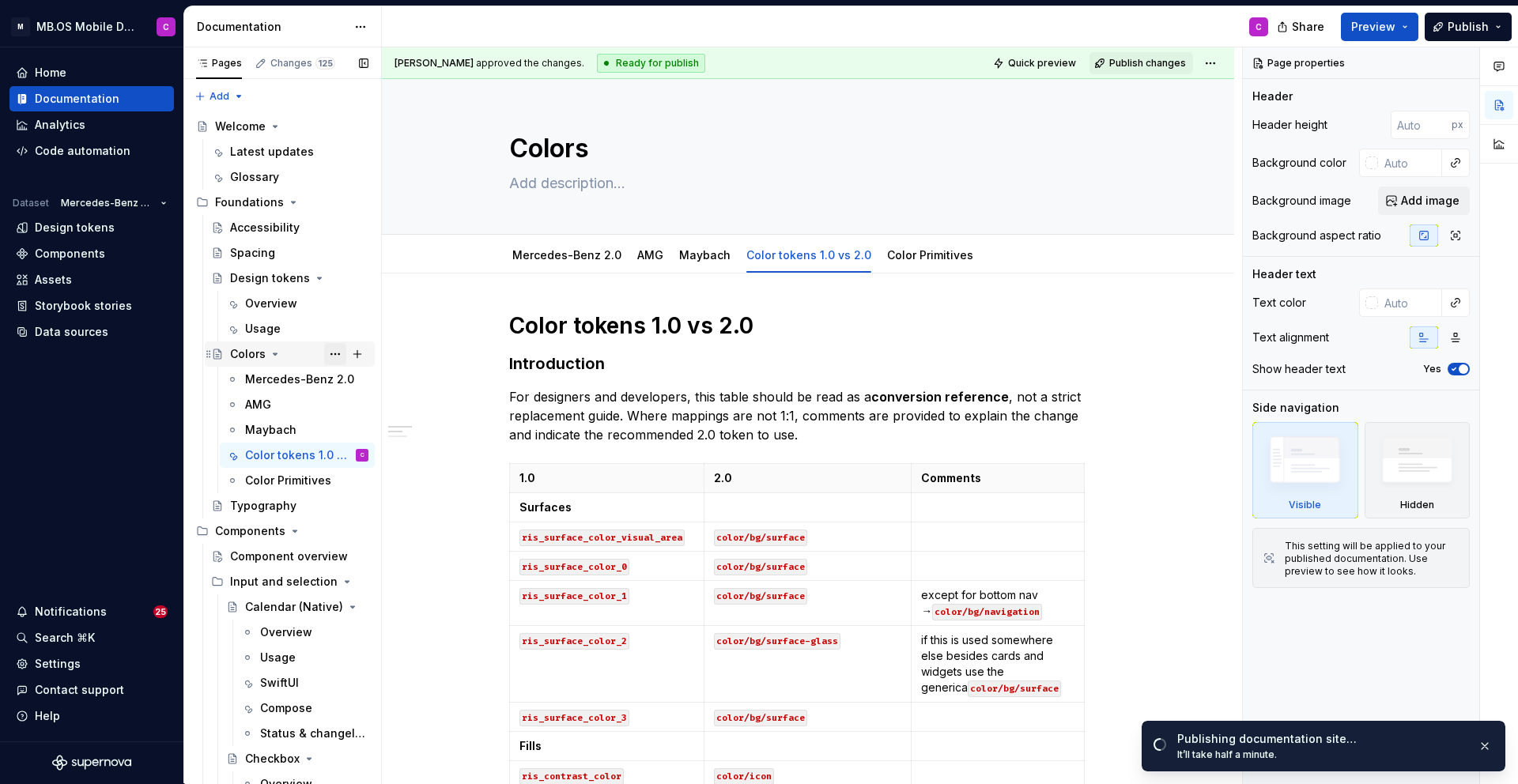
click at [339, 351] on button "Page tree" at bounding box center [335, 354] width 22 height 22
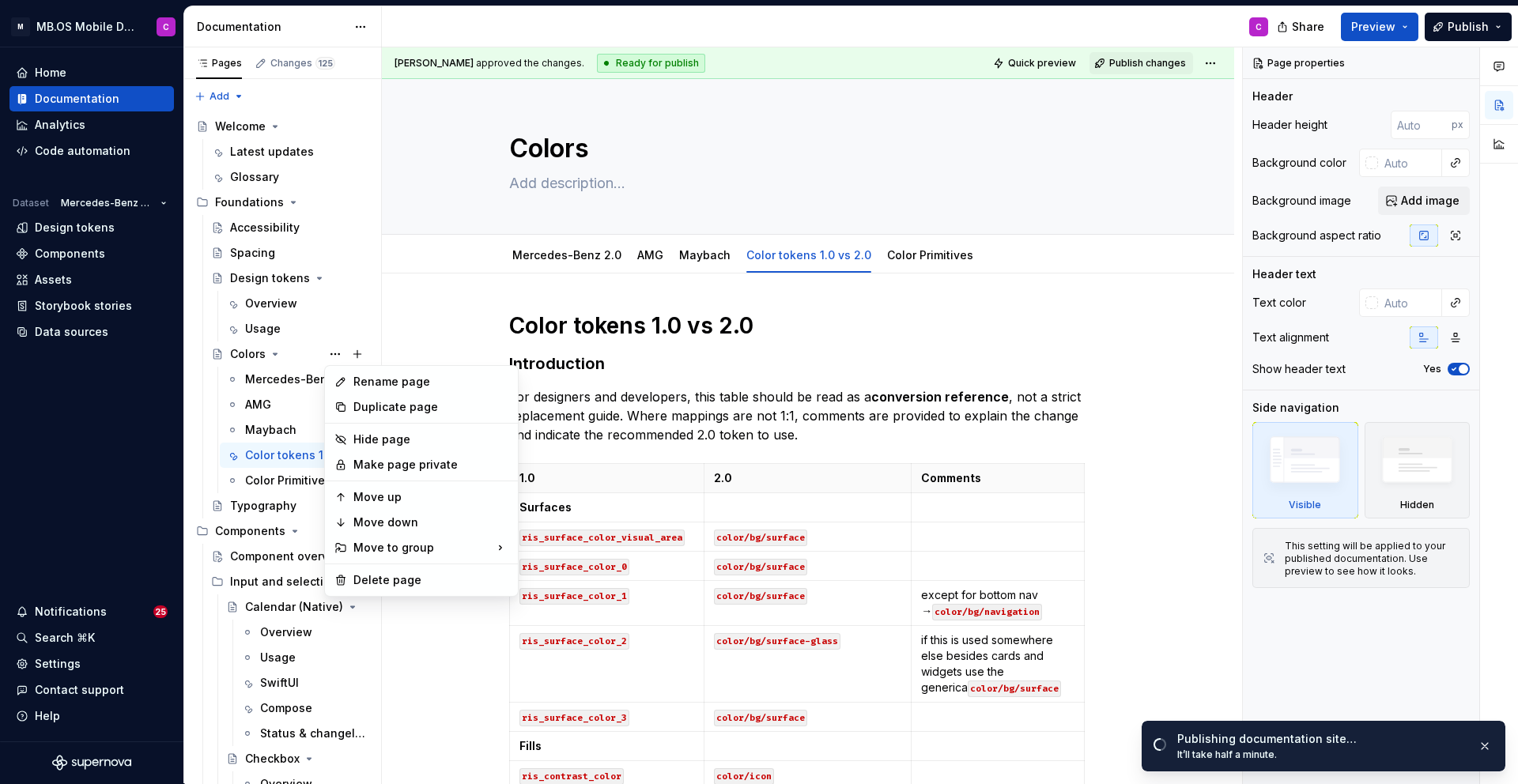
click at [908, 366] on html "M MB.OS Mobile Design System C Home Documentation Analytics Code automation Dat…" at bounding box center [759, 392] width 1518 height 784
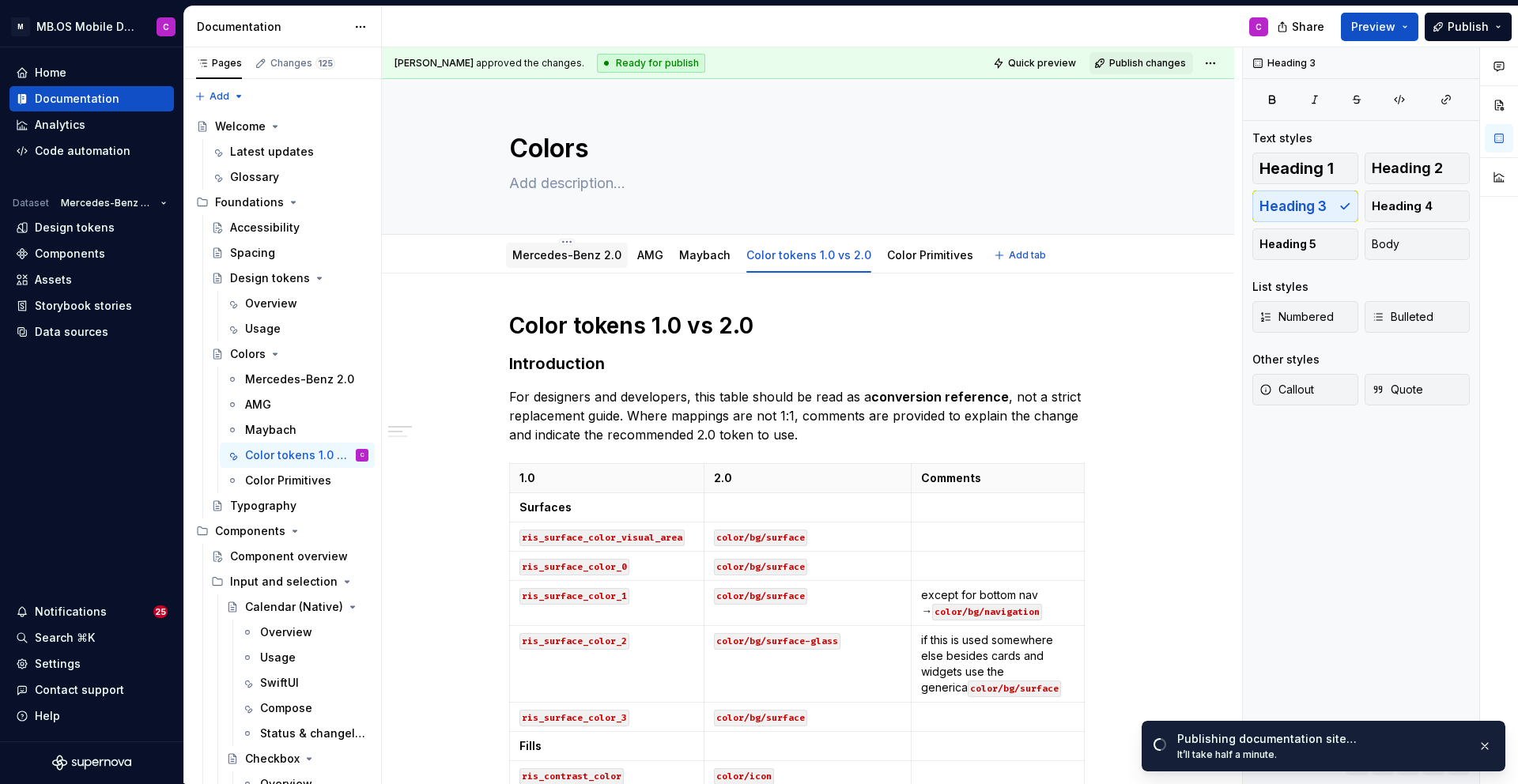
click at [574, 257] on link "Mercedes-Benz 2.0" at bounding box center [567, 255] width 109 height 14
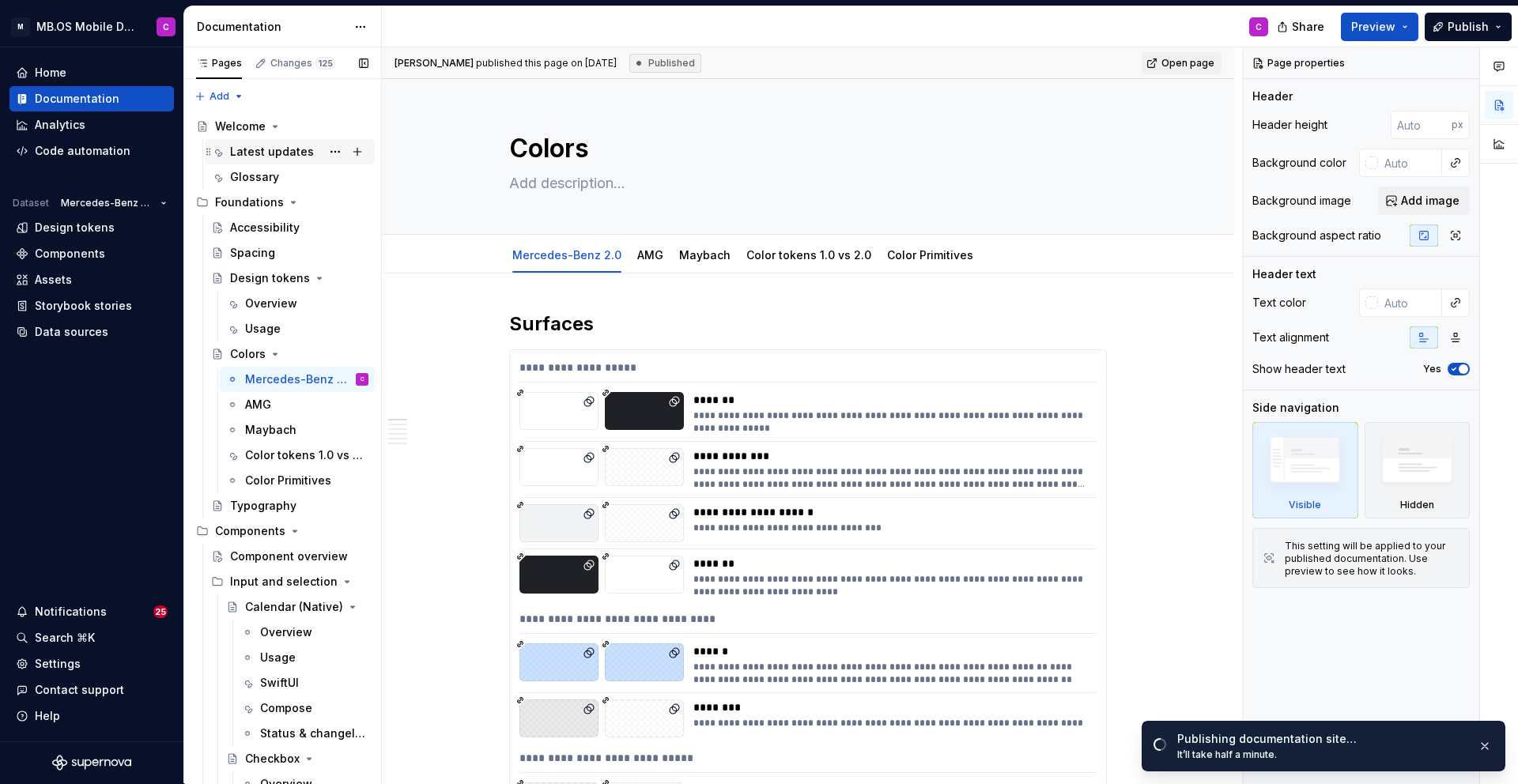
click at [265, 149] on div "Latest updates" at bounding box center [272, 152] width 84 height 16
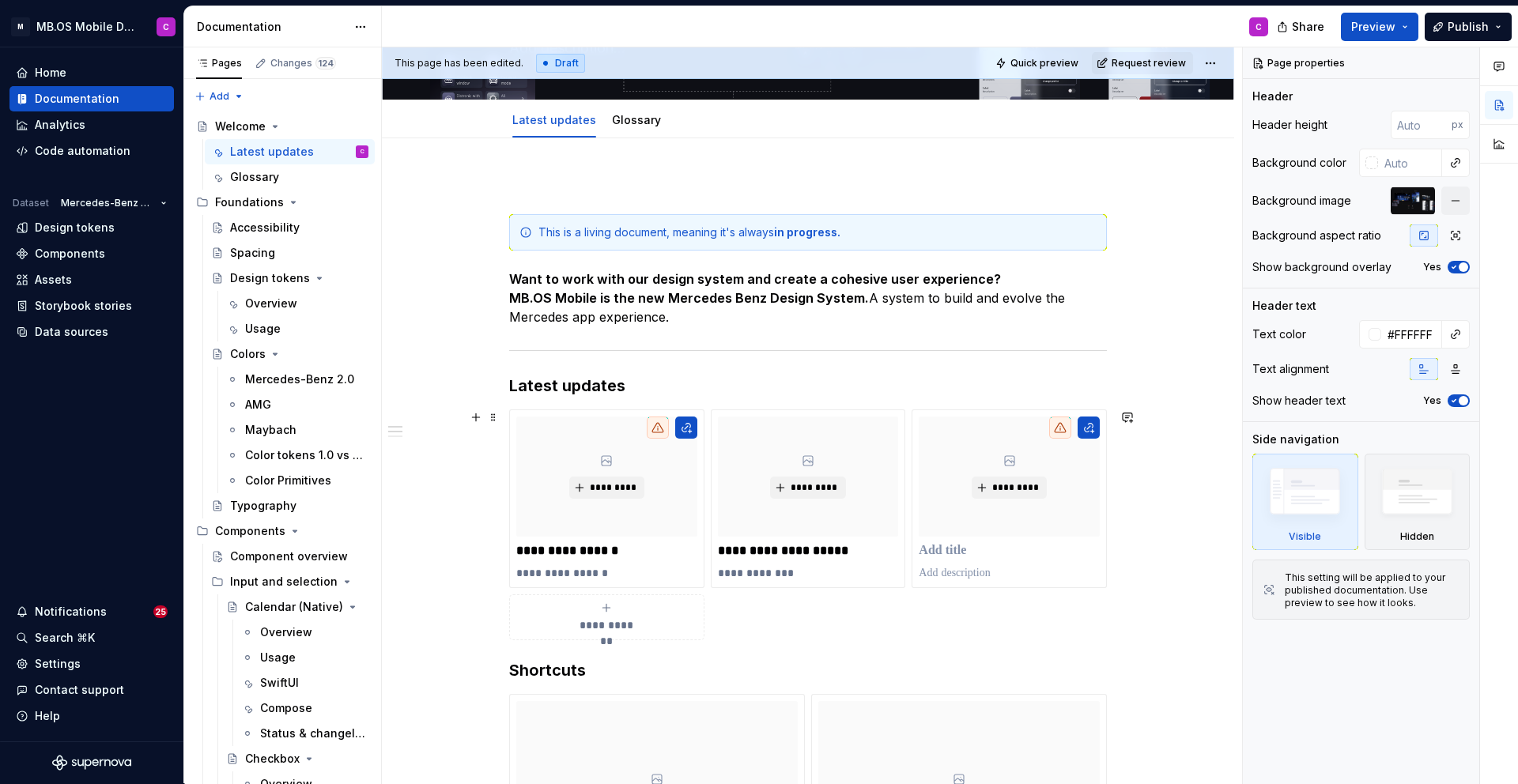
scroll to position [144, 0]
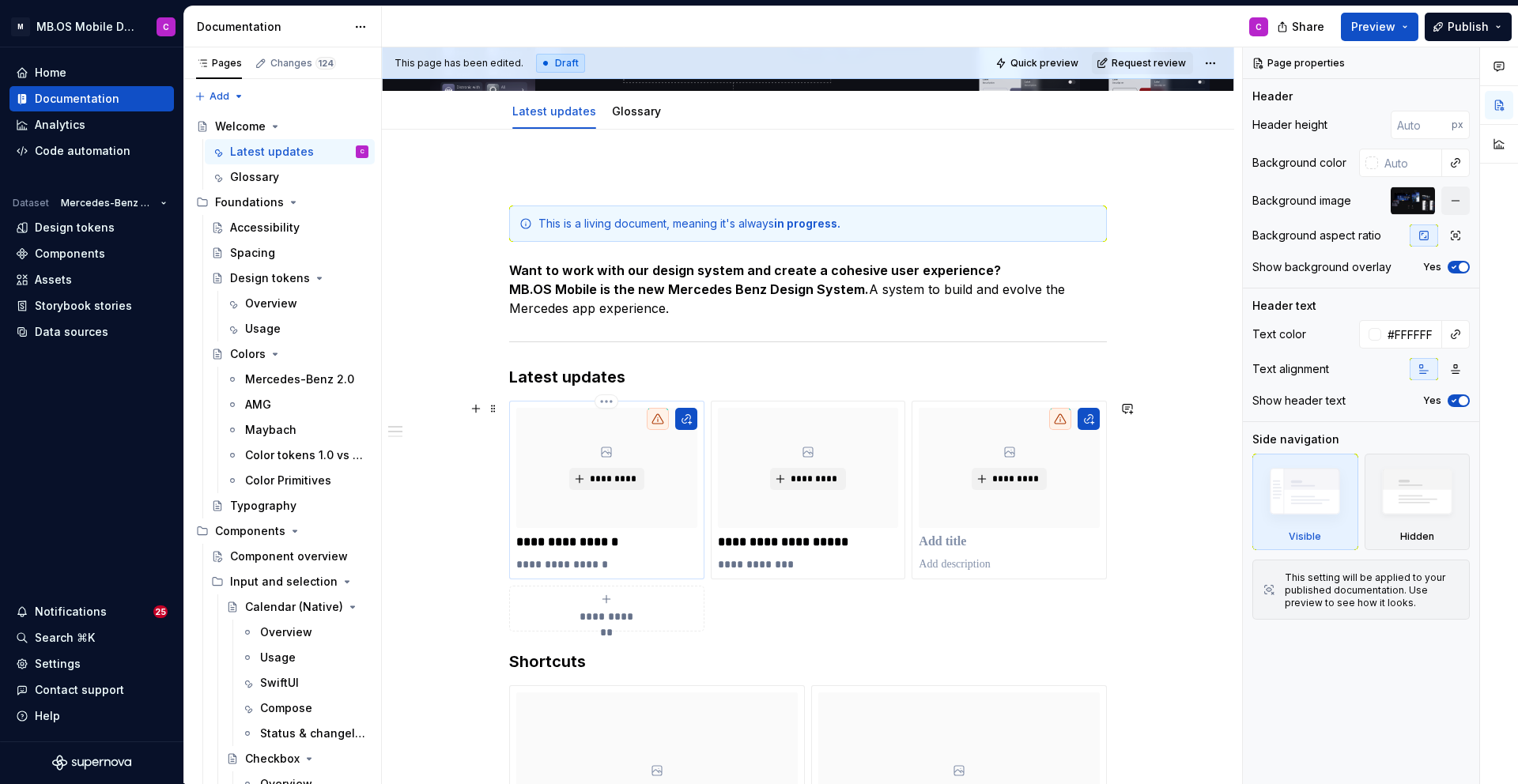
click at [560, 441] on div "*********" at bounding box center [607, 468] width 181 height 120
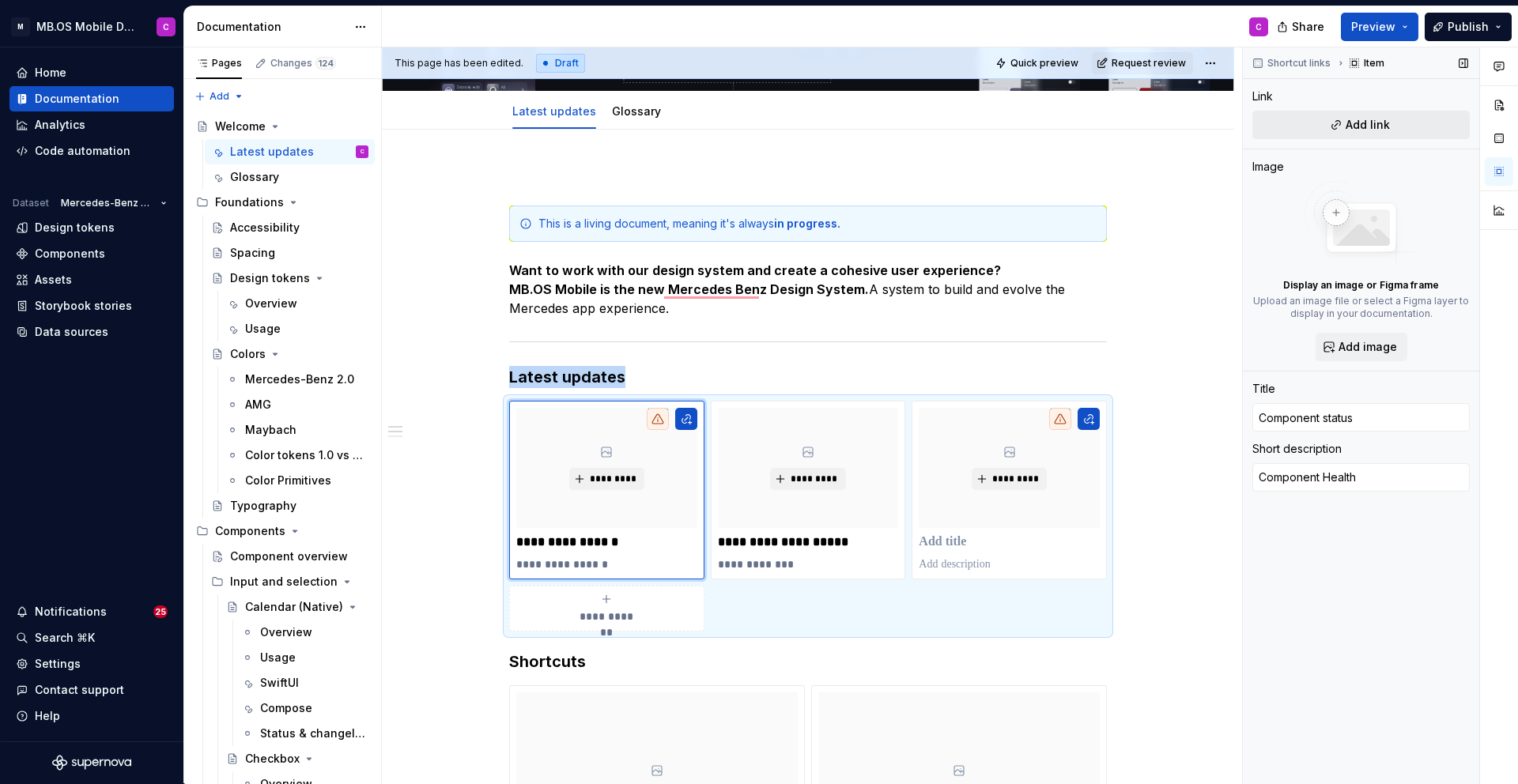
click at [1340, 121] on button "Add link" at bounding box center [1361, 125] width 217 height 29
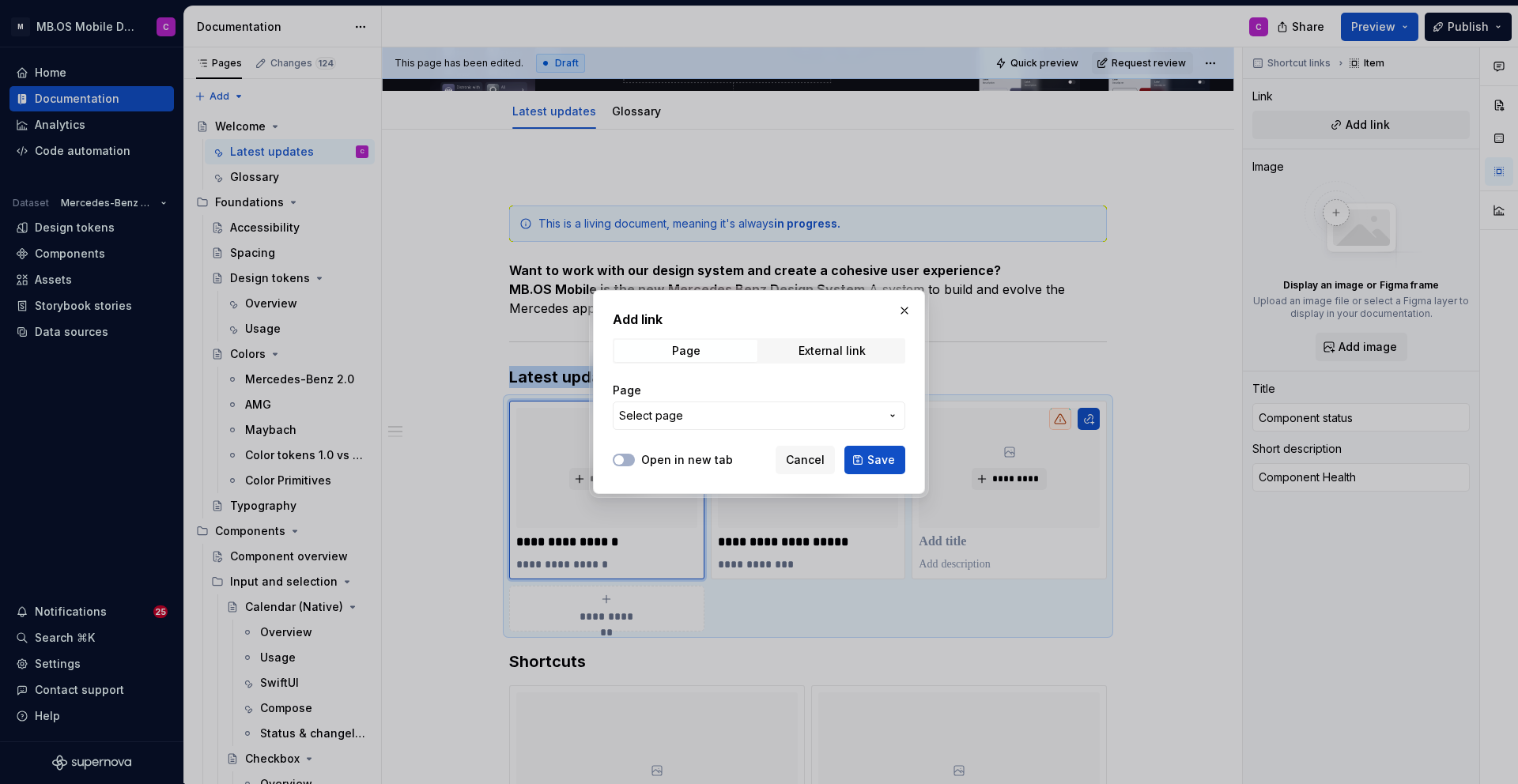
click at [755, 420] on span "Select page" at bounding box center [749, 416] width 261 height 16
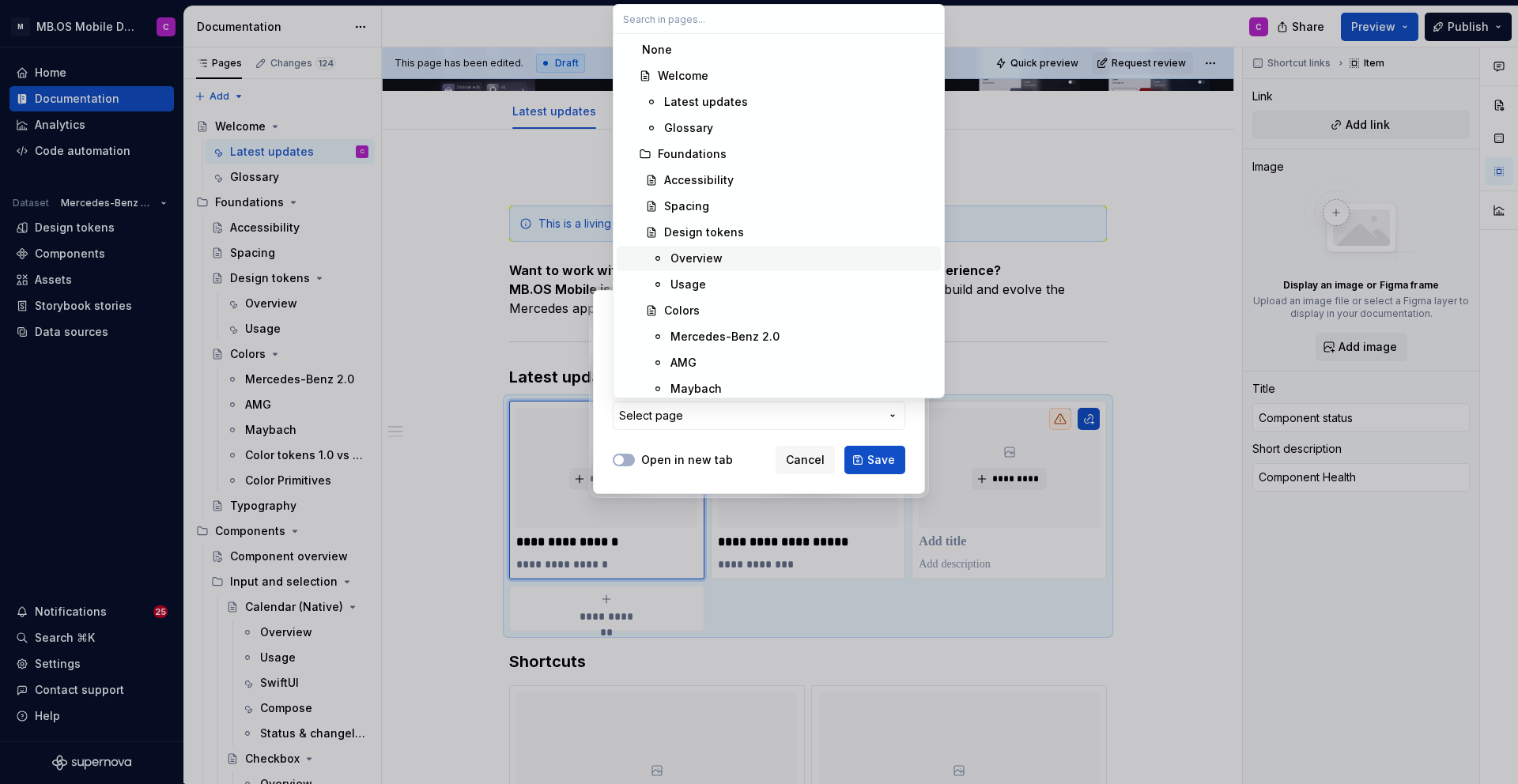
click at [725, 256] on div "Overview" at bounding box center [803, 258] width 264 height 16
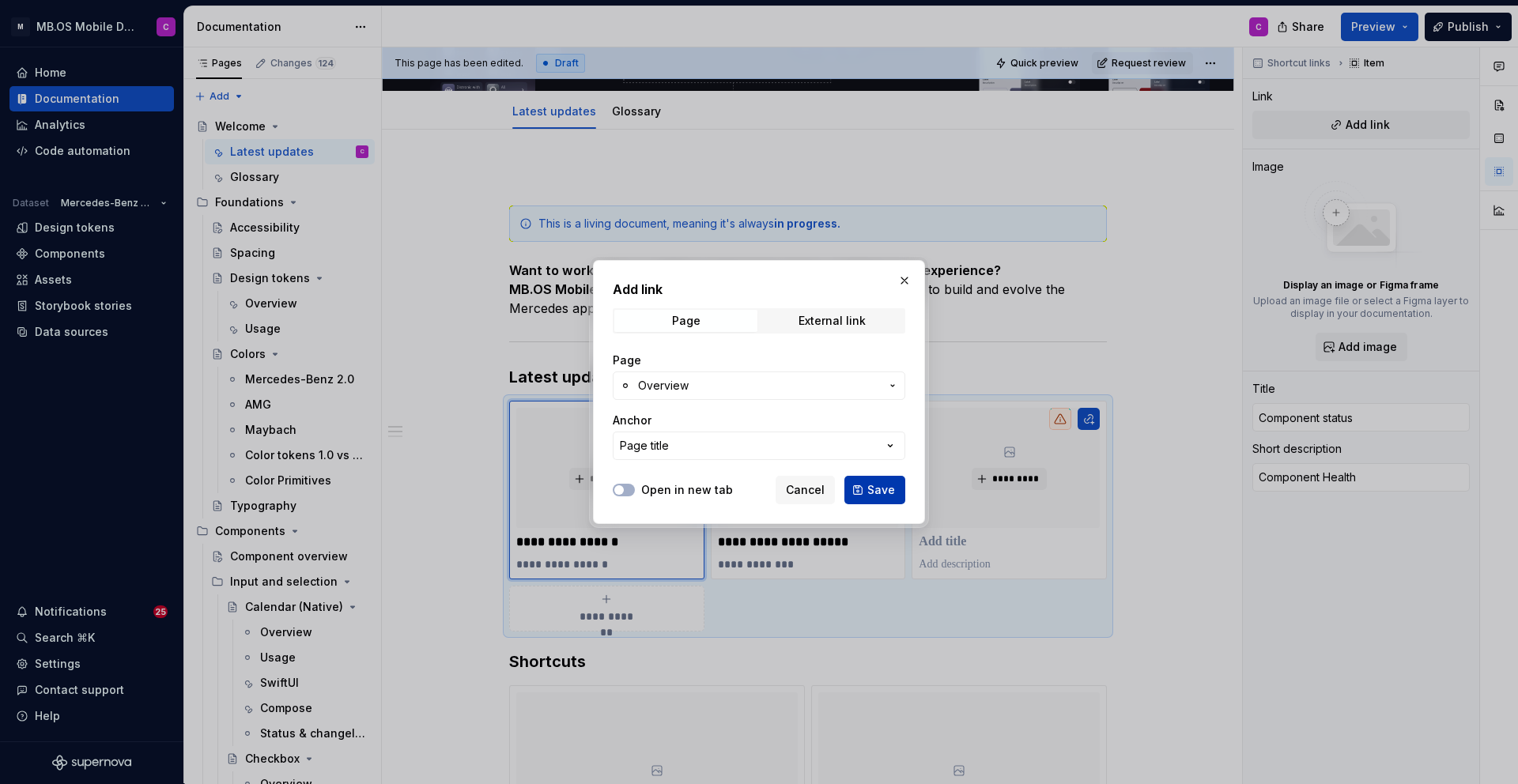
click at [870, 500] on button "Save" at bounding box center [875, 490] width 61 height 29
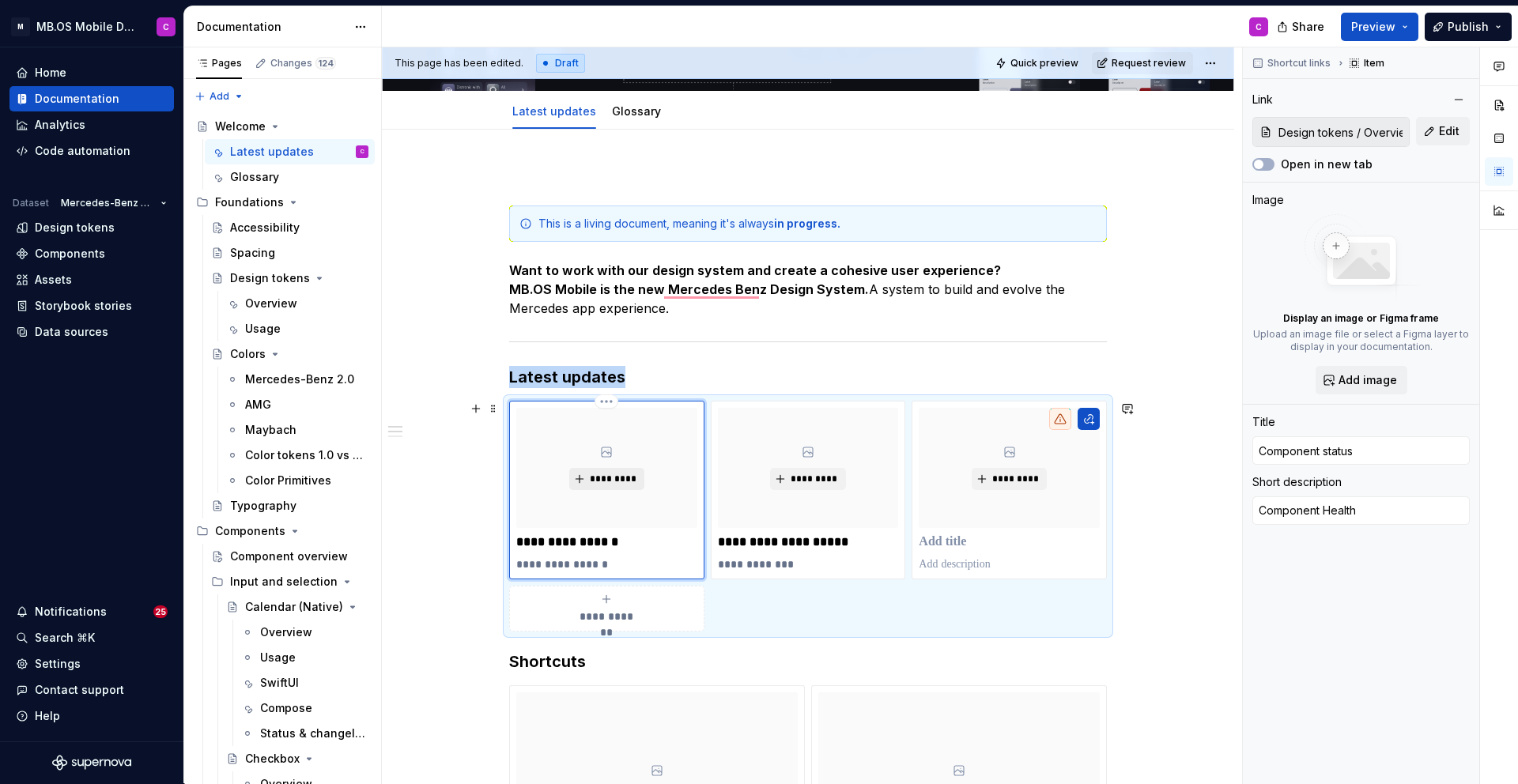
click at [612, 473] on span "*********" at bounding box center [613, 479] width 48 height 13
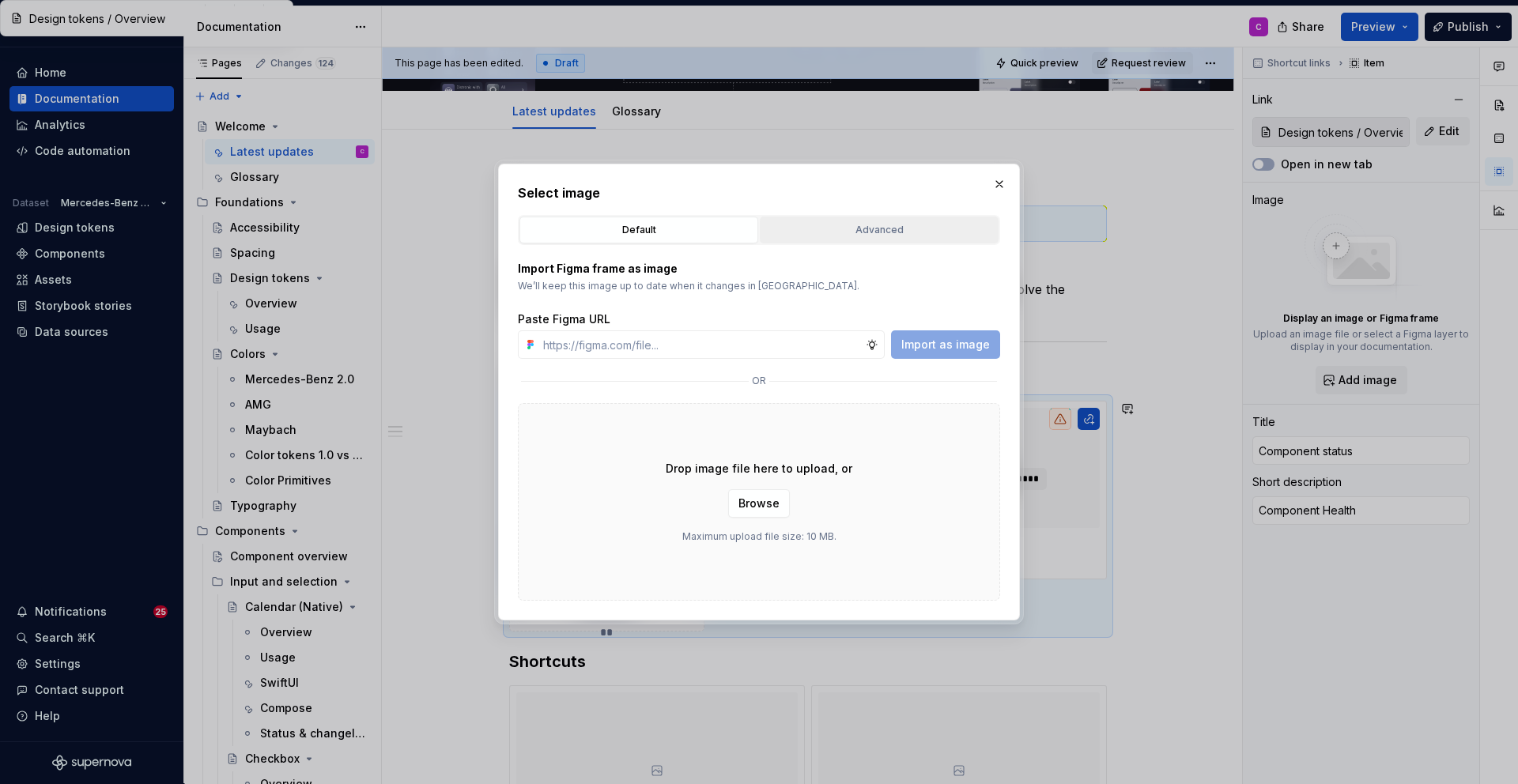
click at [817, 233] on div "Advanced" at bounding box center [879, 230] width 228 height 16
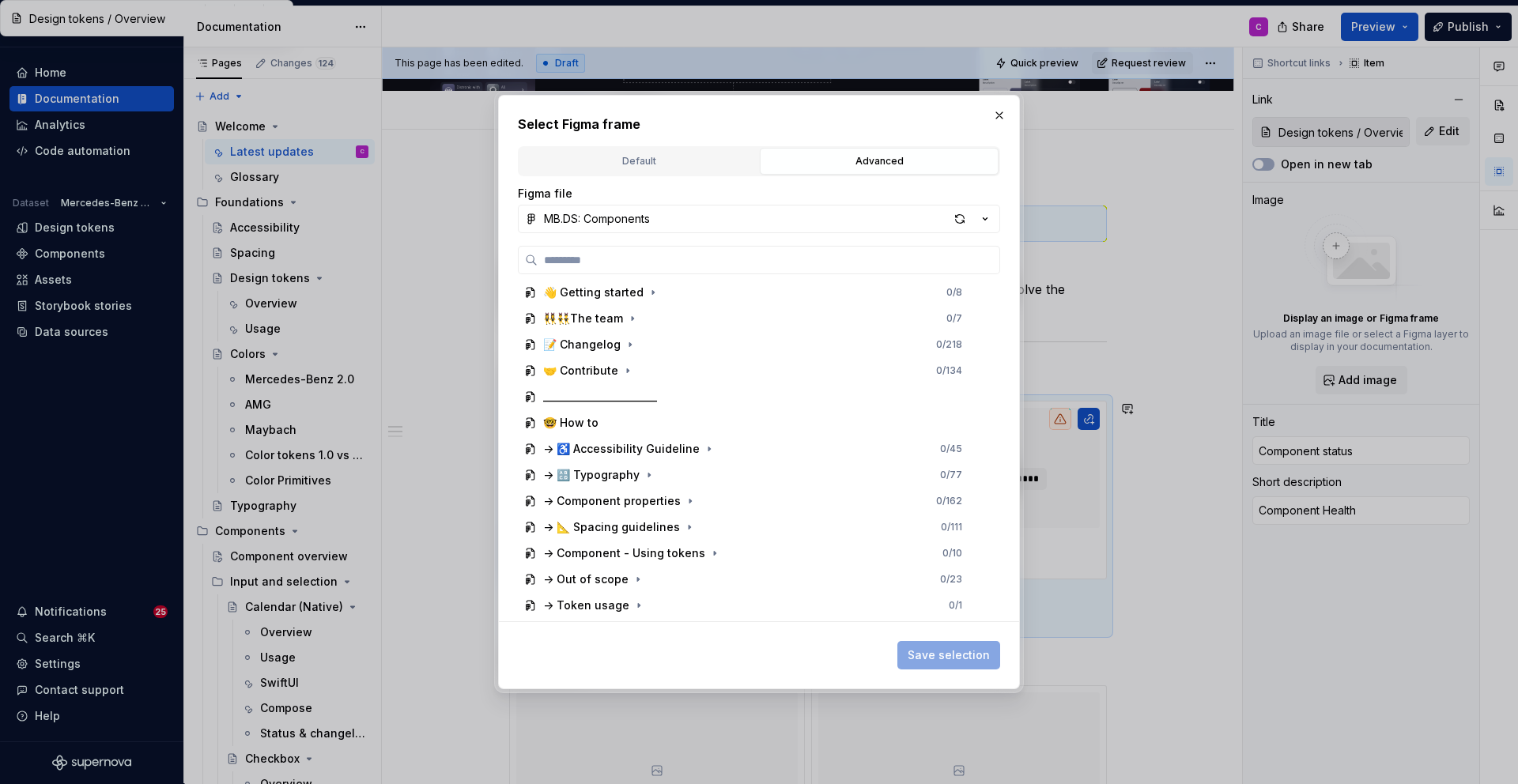
scroll to position [0, 0]
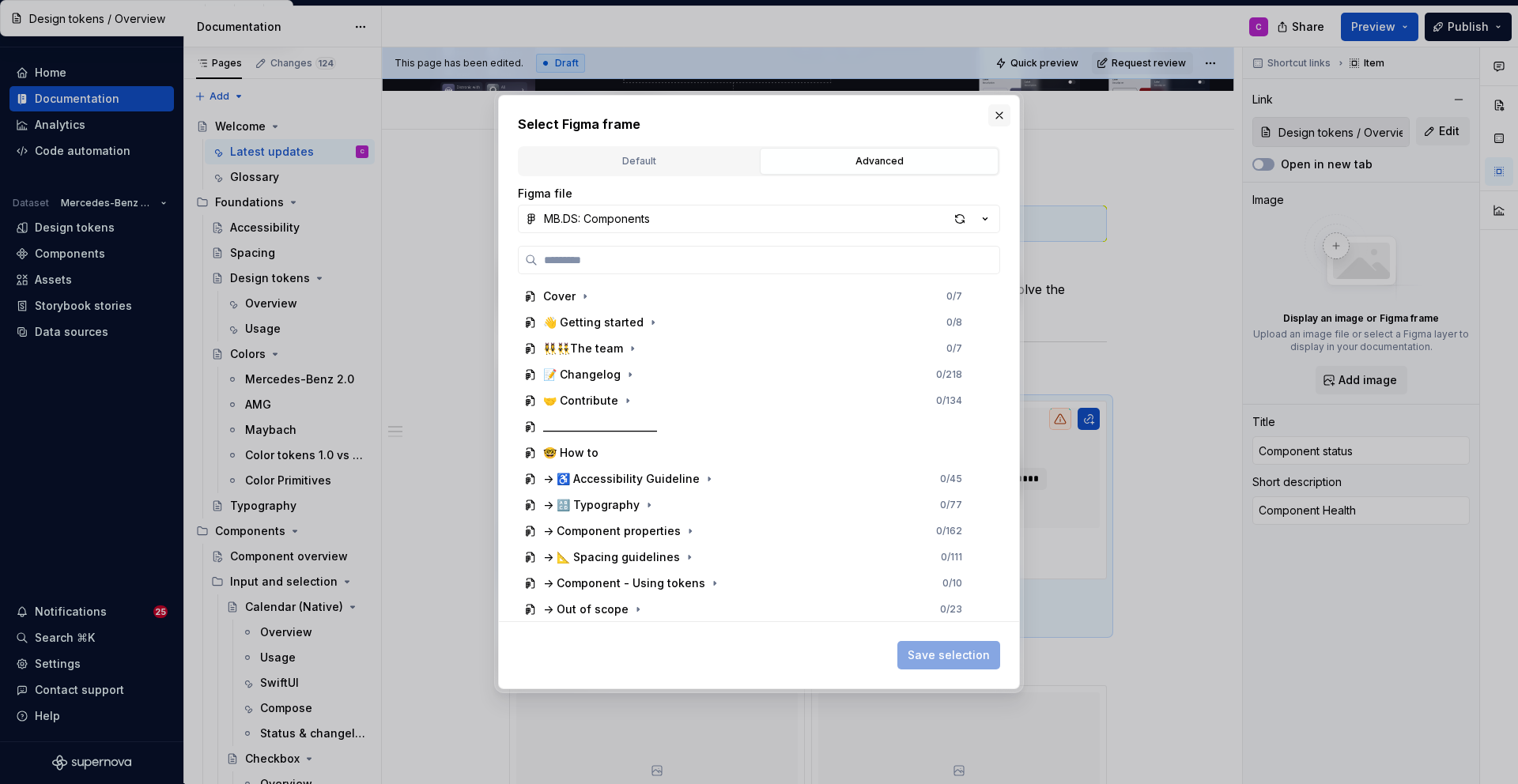
click at [994, 113] on button "button" at bounding box center [999, 116] width 22 height 22
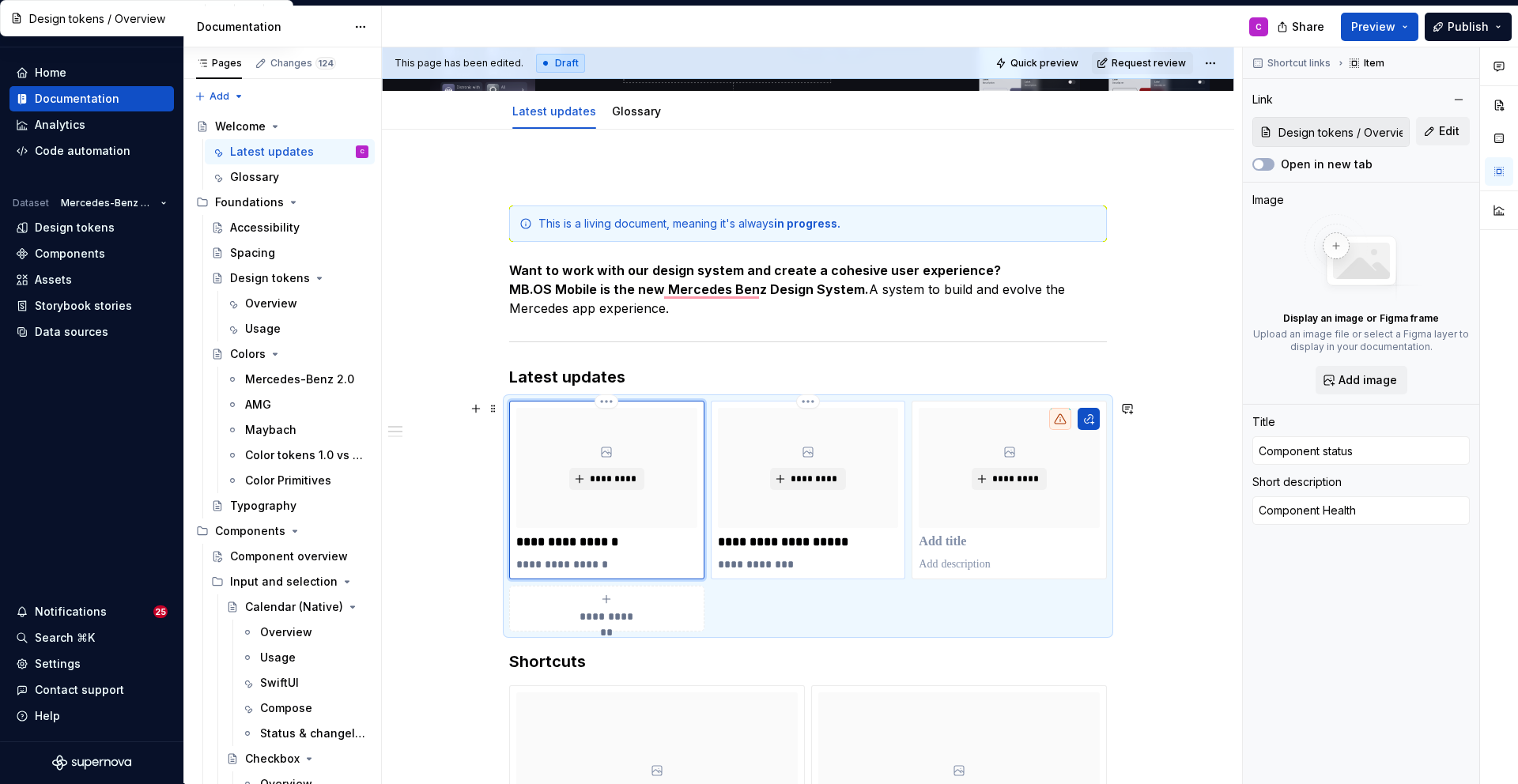
type textarea "*"
type input "MB.OS MDS Jira Board"
type textarea "Current tasks"
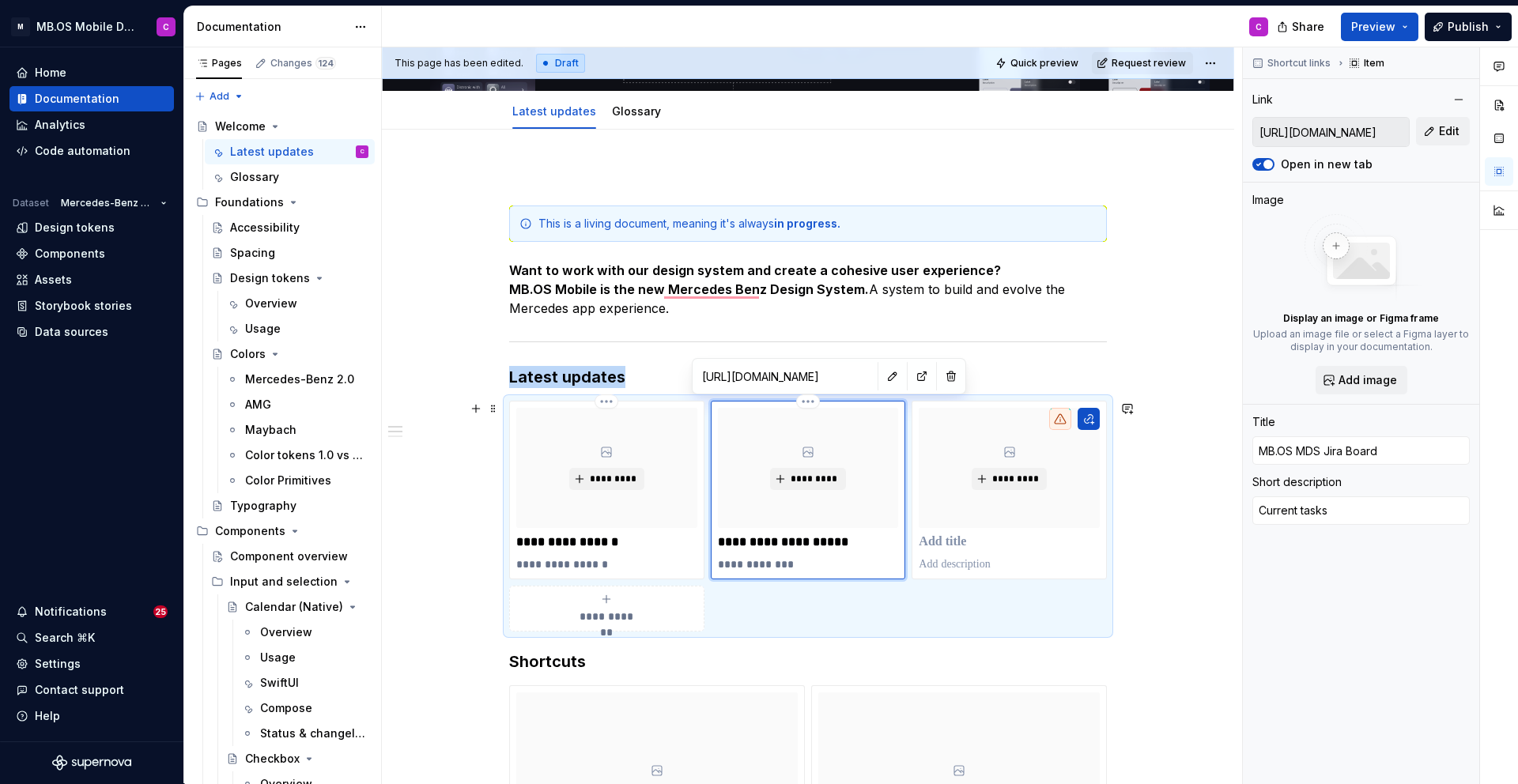
click at [763, 463] on div "*********" at bounding box center [808, 468] width 181 height 120
click at [819, 478] on span "*********" at bounding box center [814, 479] width 48 height 13
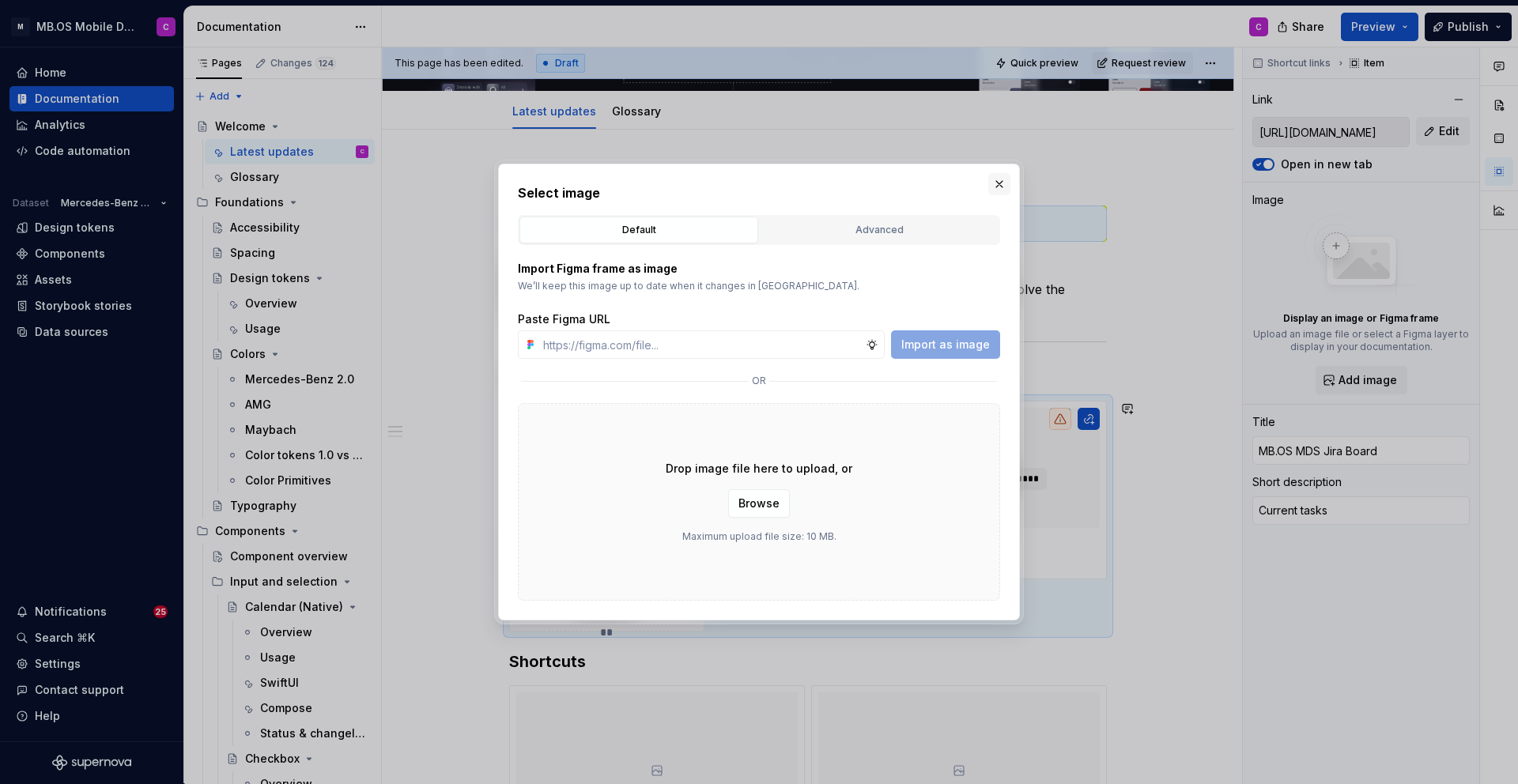
click at [998, 185] on button "button" at bounding box center [999, 185] width 22 height 22
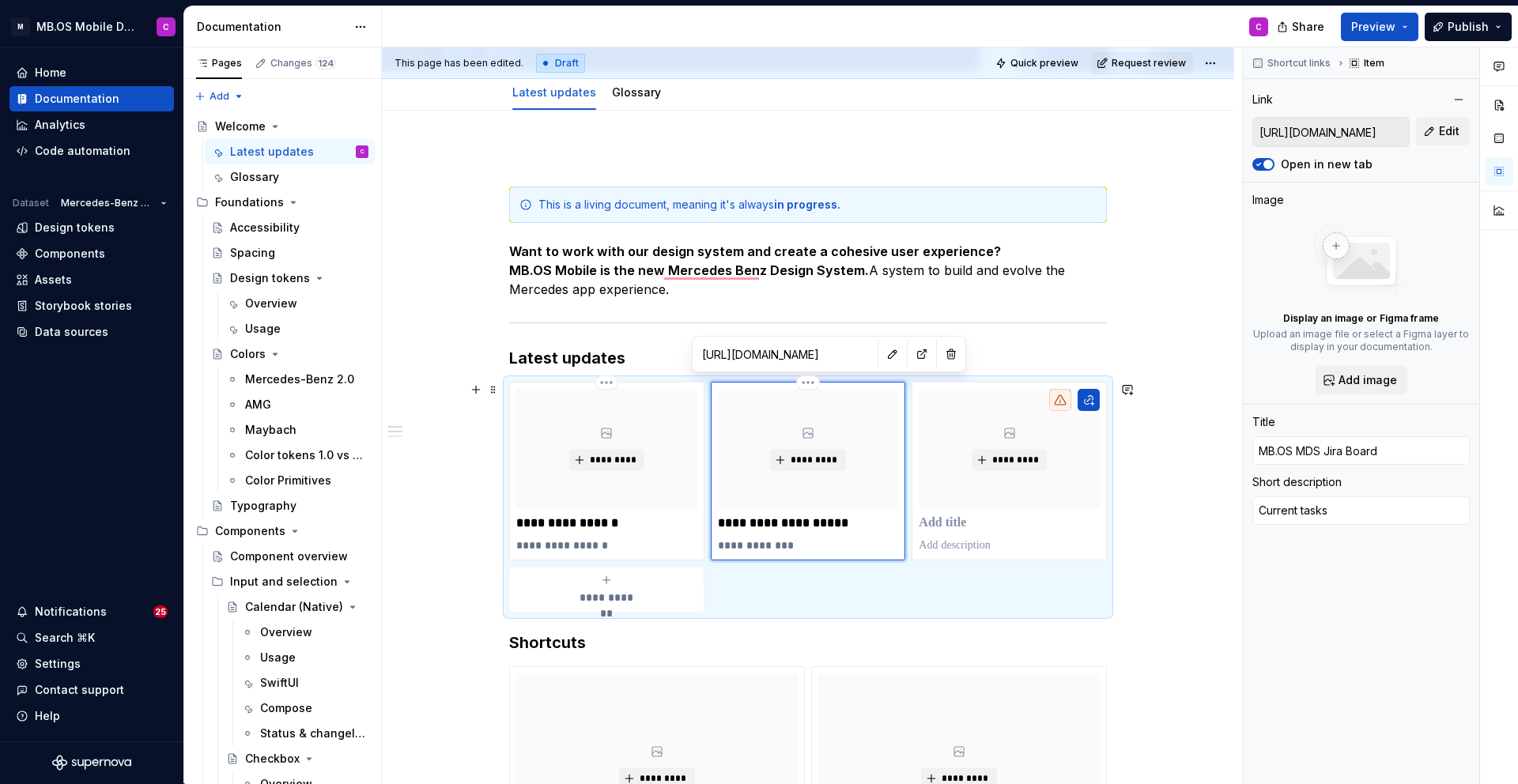
scroll to position [169, 0]
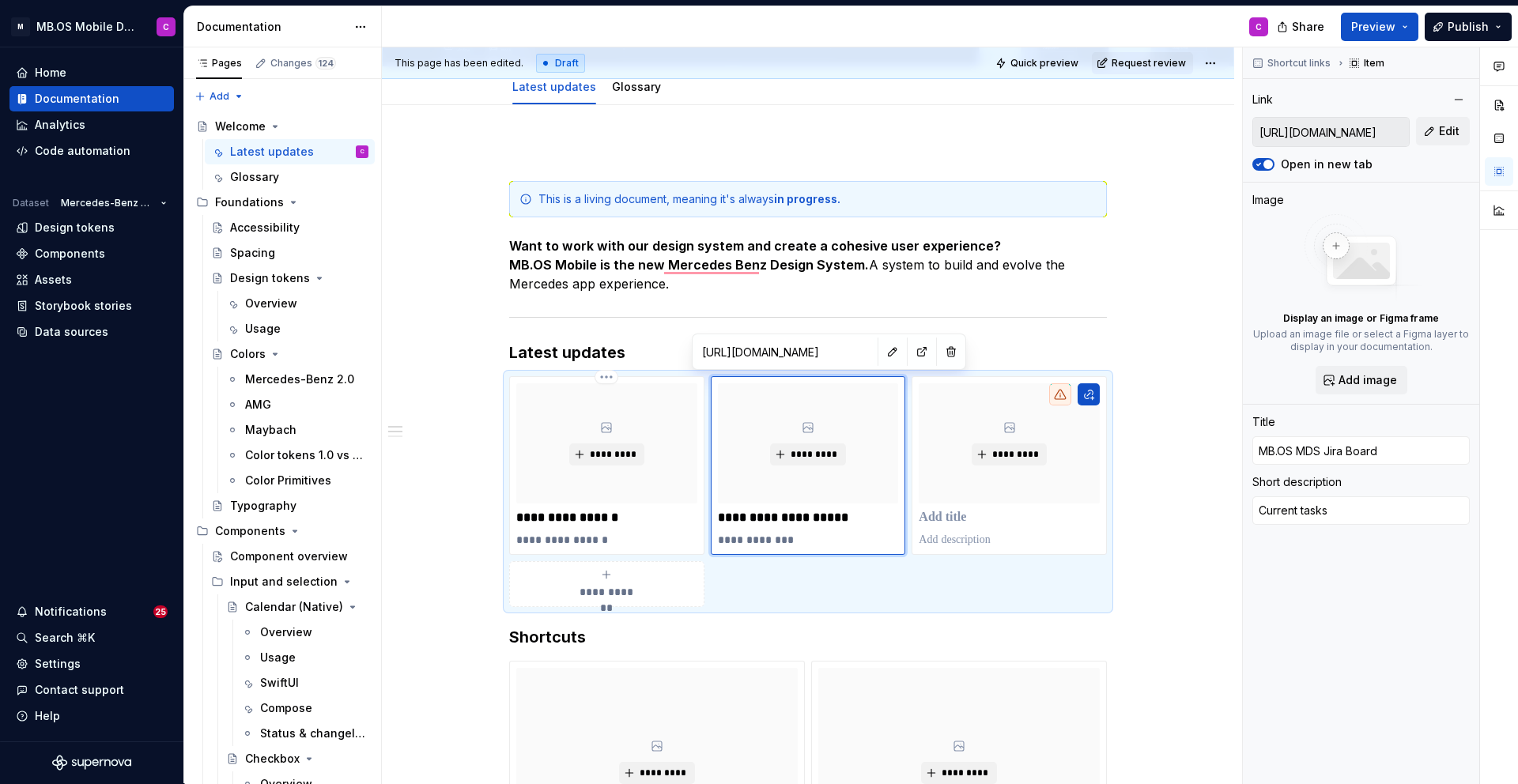
type textarea "*"
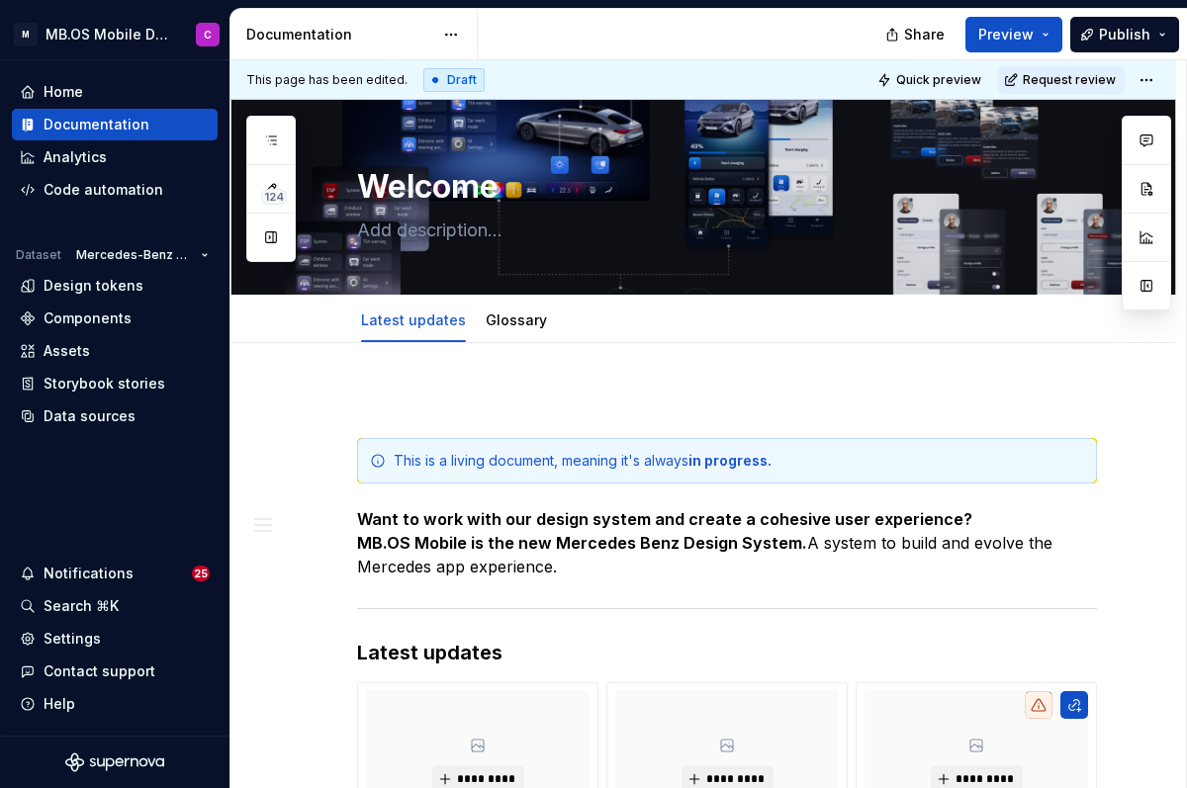
type textarea "*"
